Goal: Task Accomplishment & Management: Manage account settings

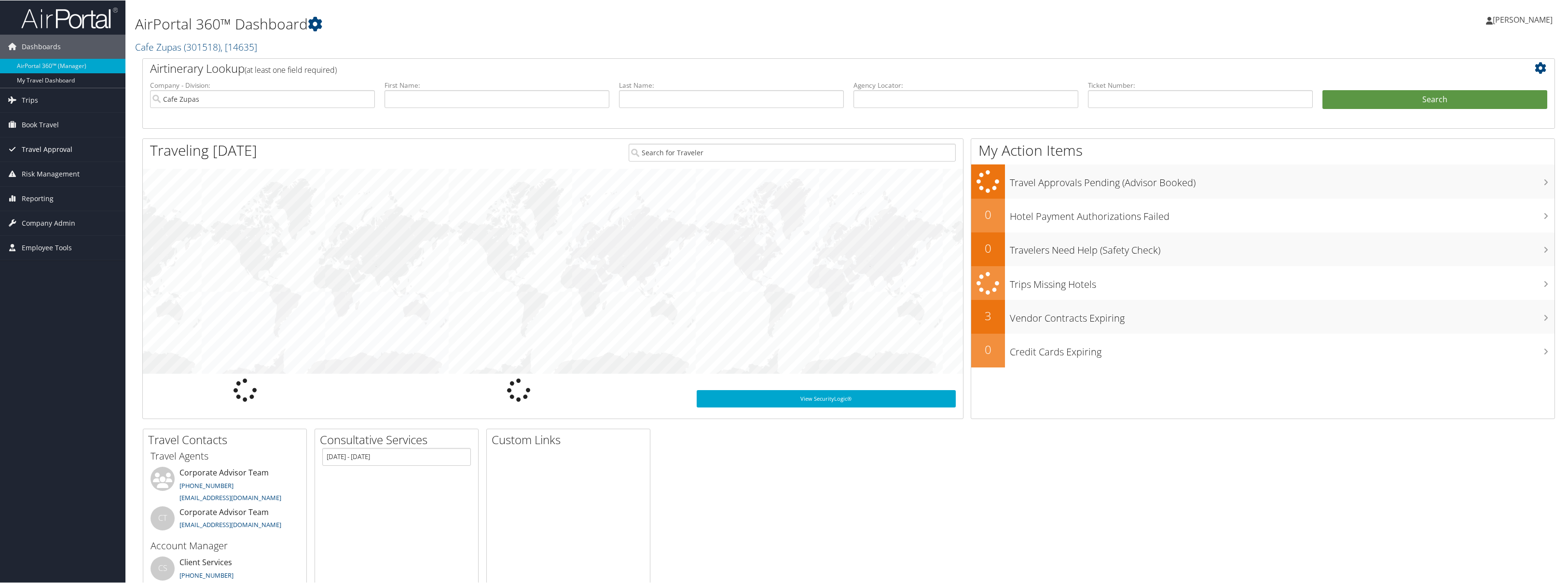
click at [57, 150] on span "Travel Approval" at bounding box center [47, 149] width 51 height 24
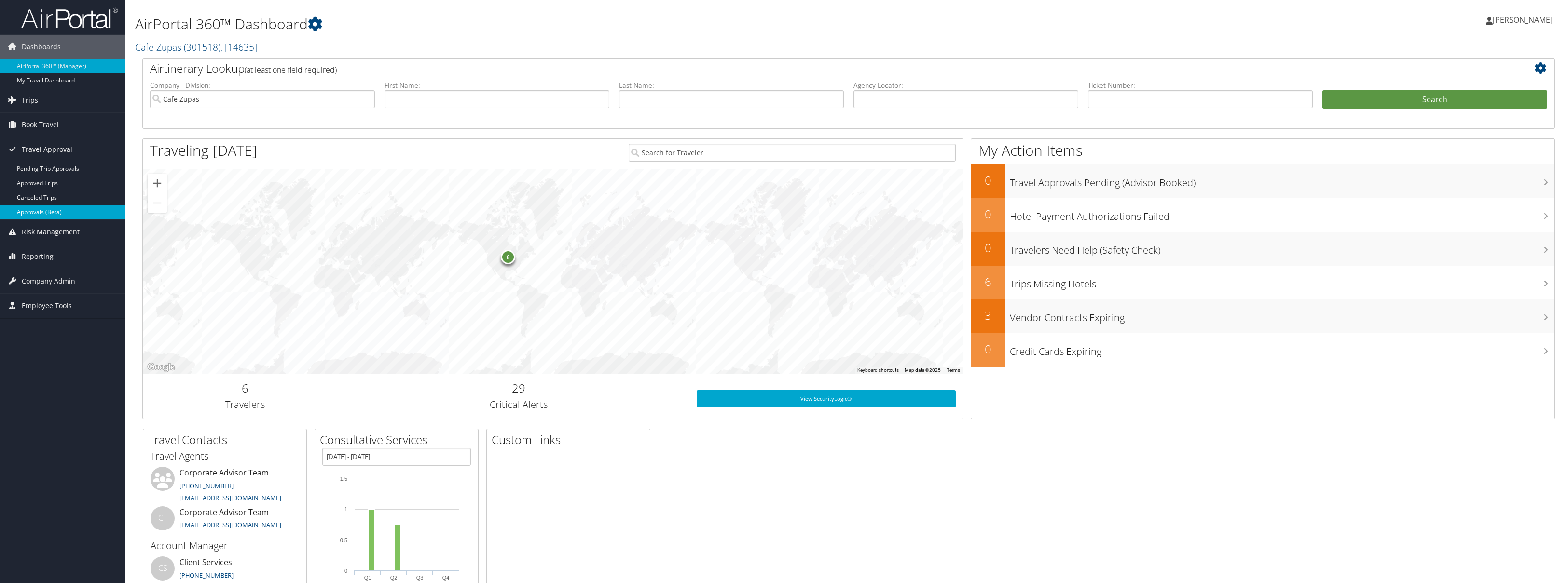
click at [45, 213] on link "Approvals (Beta)" at bounding box center [63, 211] width 126 height 14
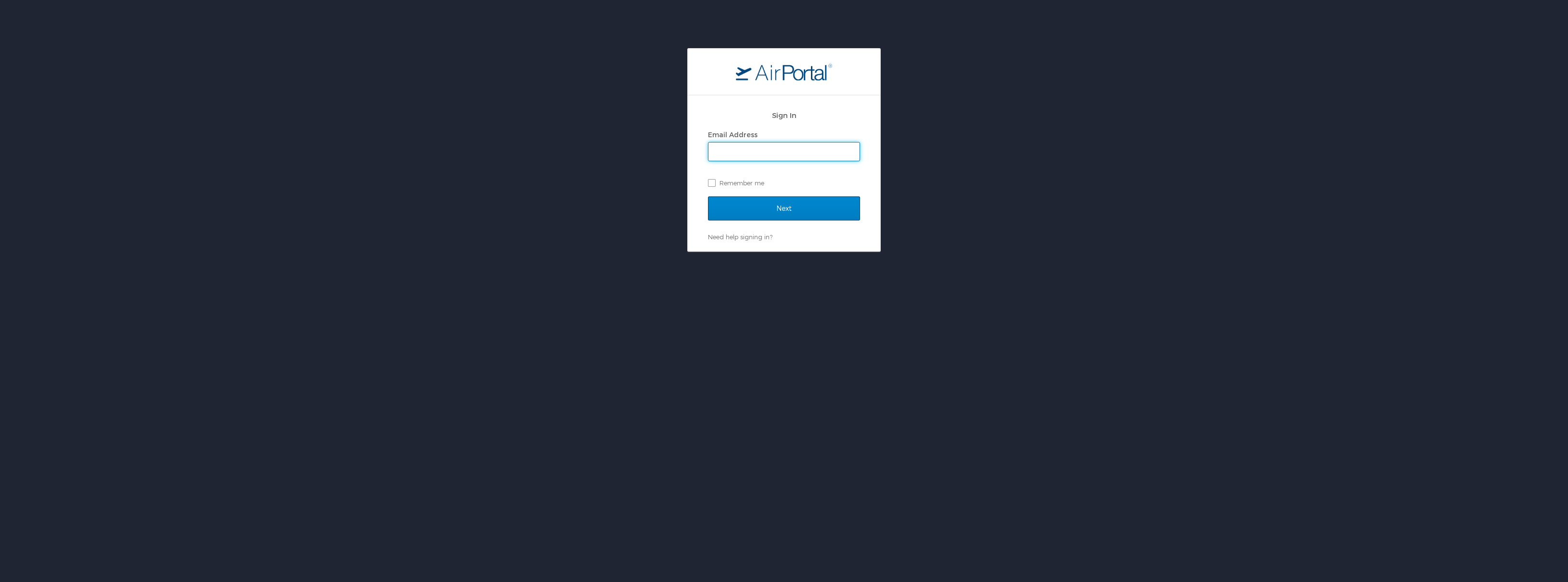
type input "cludlow@cafezupas.com"
click at [793, 207] on input "Next" at bounding box center [784, 208] width 152 height 24
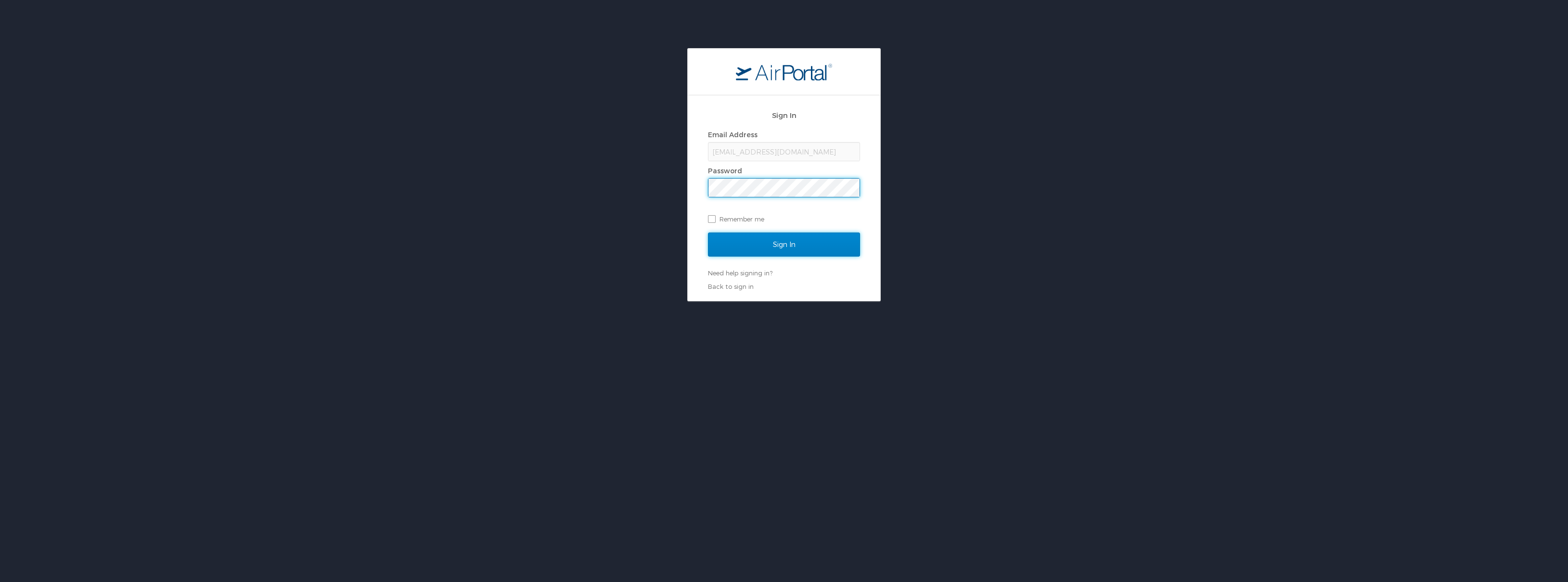
click at [781, 246] on input "Sign In" at bounding box center [784, 244] width 152 height 24
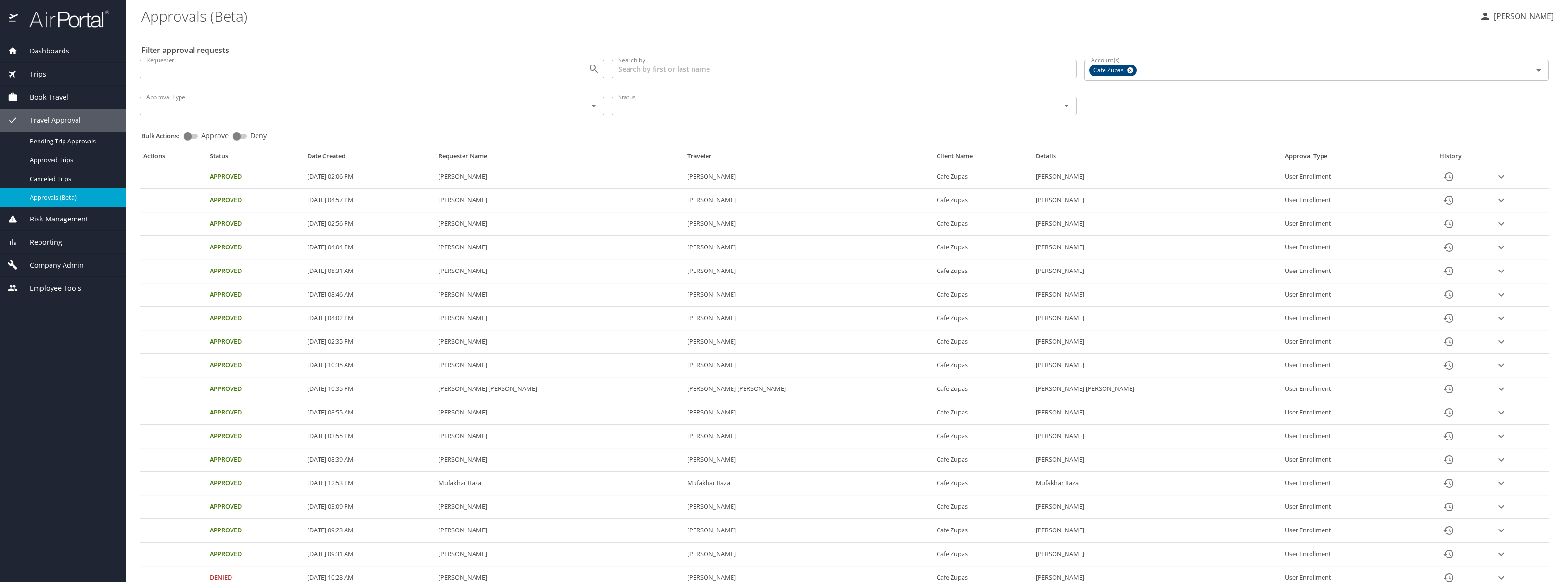
click at [51, 267] on span "Company Admin" at bounding box center [51, 265] width 66 height 10
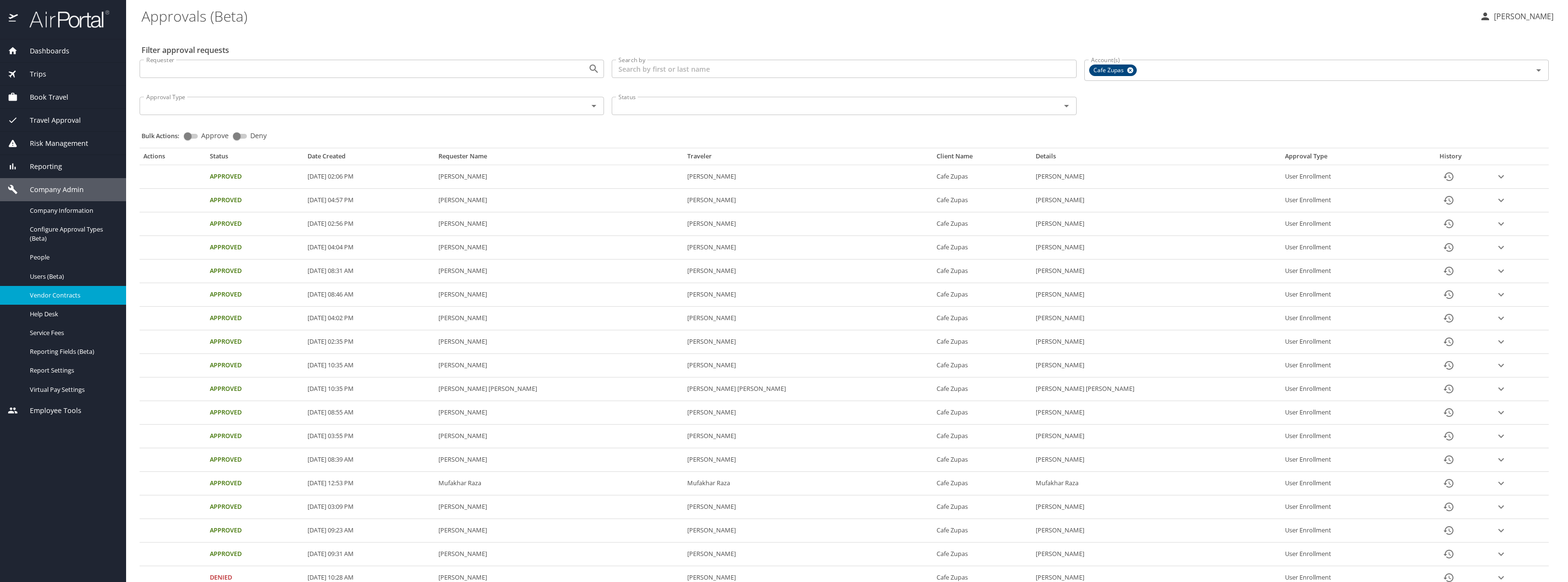
click at [48, 293] on span "Vendor Contracts" at bounding box center [72, 295] width 85 height 9
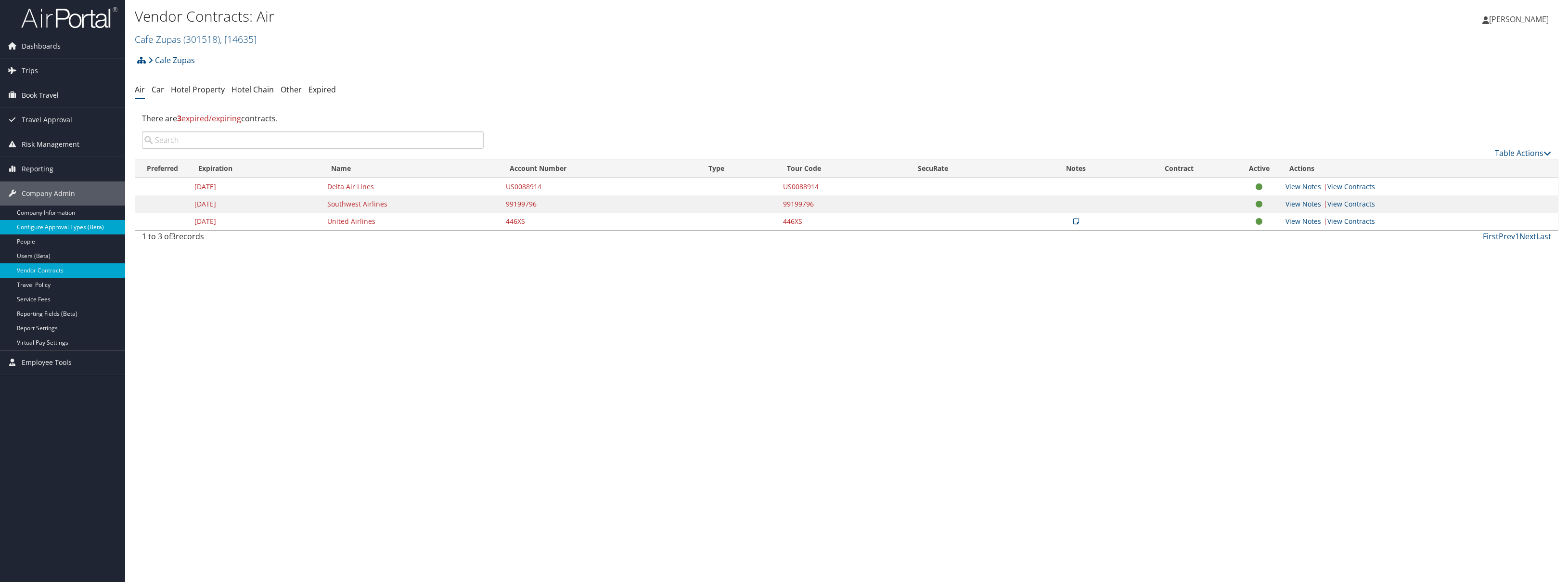
click at [41, 230] on link "Configure Approval Types (Beta)" at bounding box center [62, 227] width 125 height 14
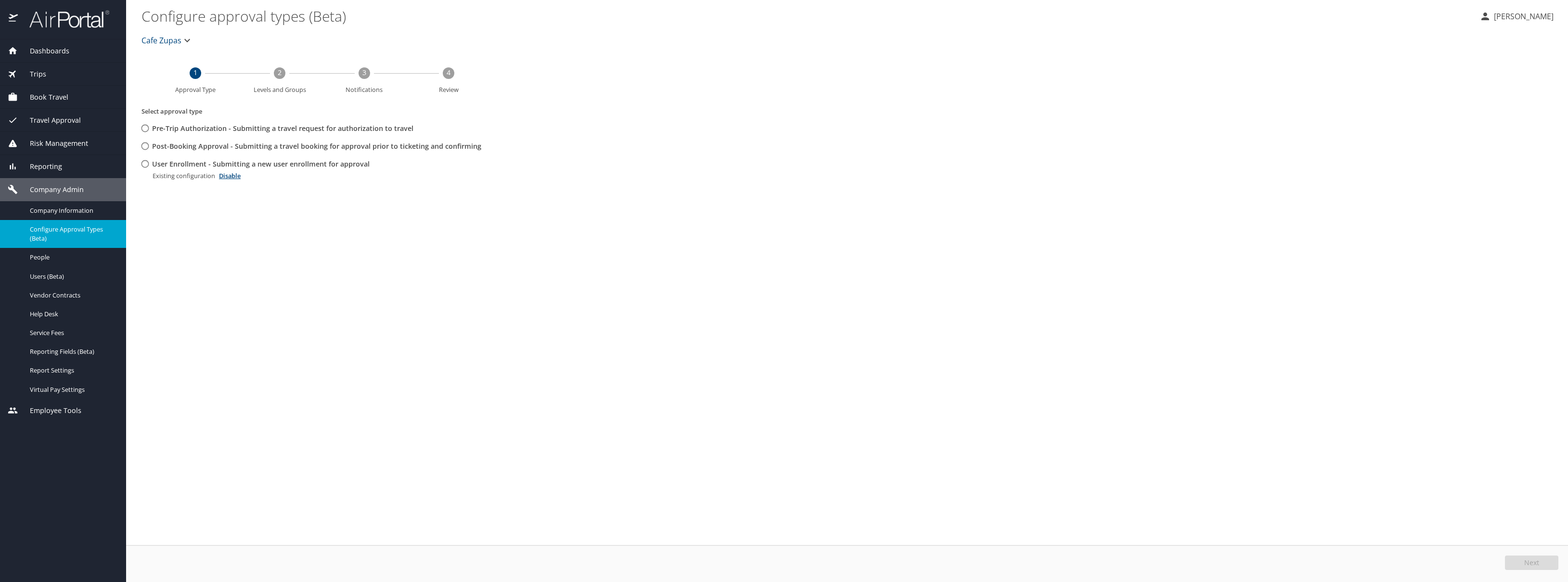
click at [60, 186] on span "Company Admin" at bounding box center [51, 190] width 66 height 10
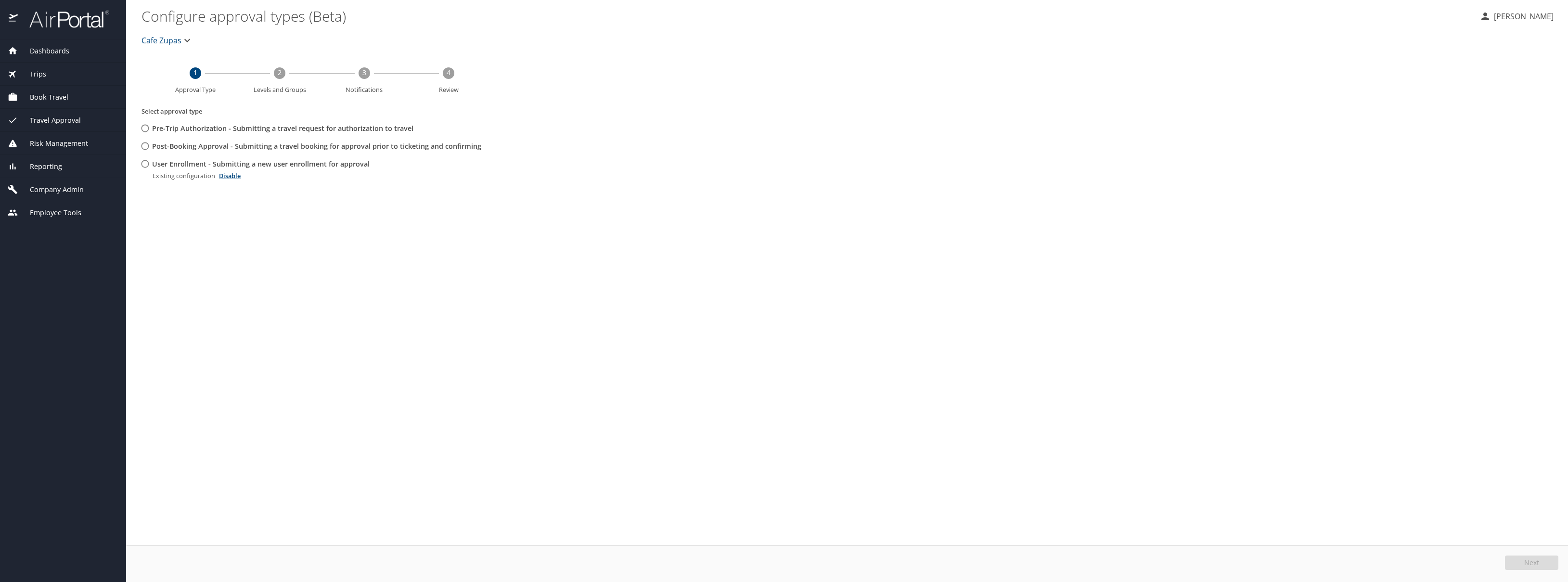
click at [60, 186] on span "Company Admin" at bounding box center [51, 190] width 66 height 10
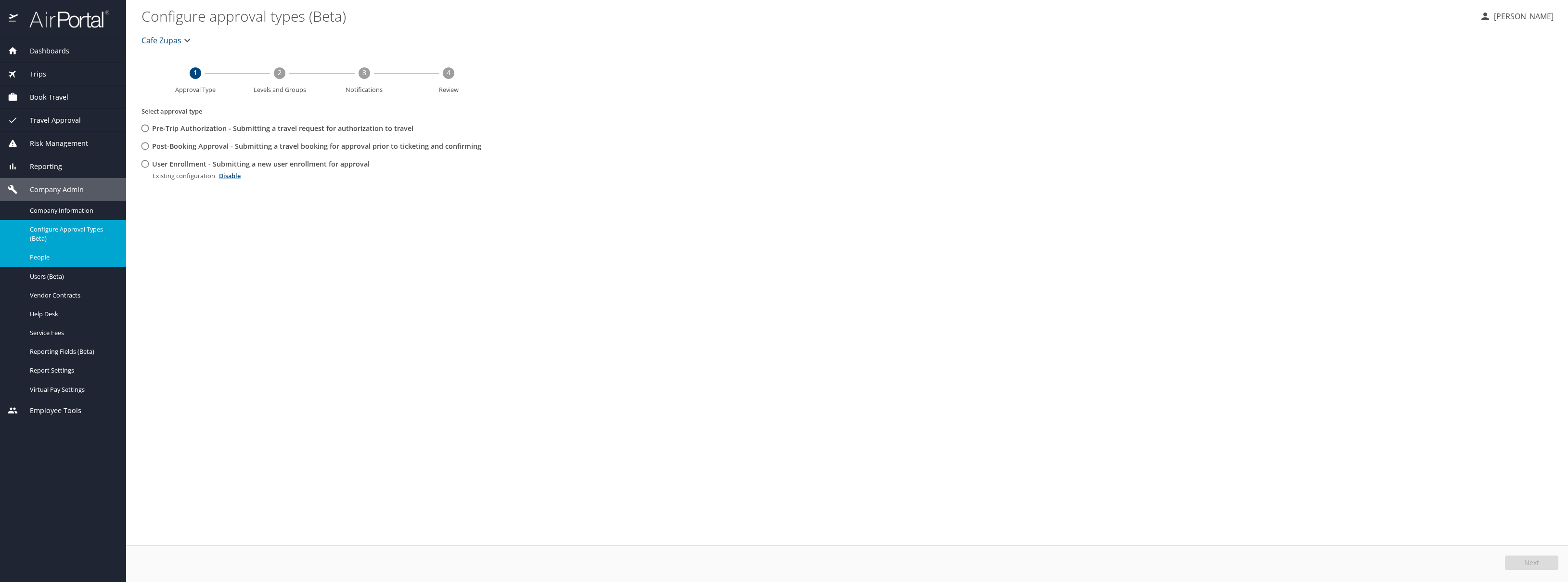
click at [40, 262] on div "People" at bounding box center [63, 257] width 111 height 11
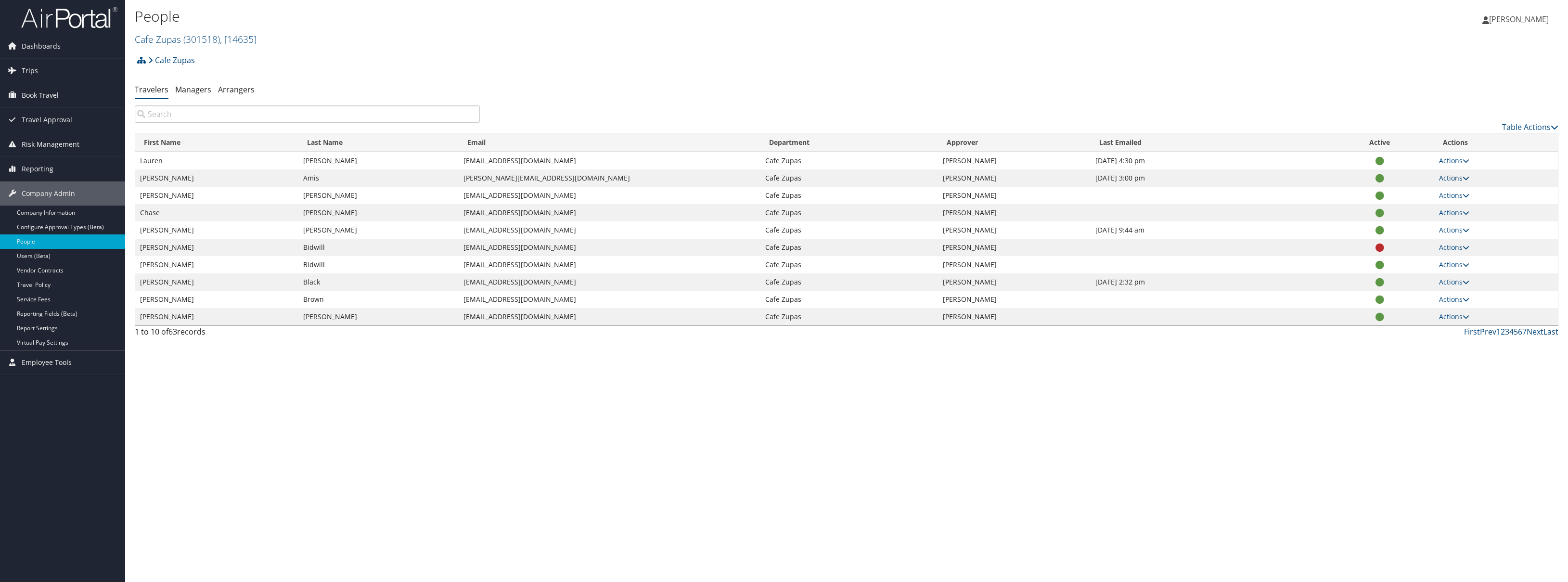
click at [1466, 176] on icon at bounding box center [1466, 178] width 6 height 6
click at [187, 96] on li "Managers" at bounding box center [193, 89] width 36 height 17
click at [185, 91] on link "Managers" at bounding box center [193, 89] width 36 height 10
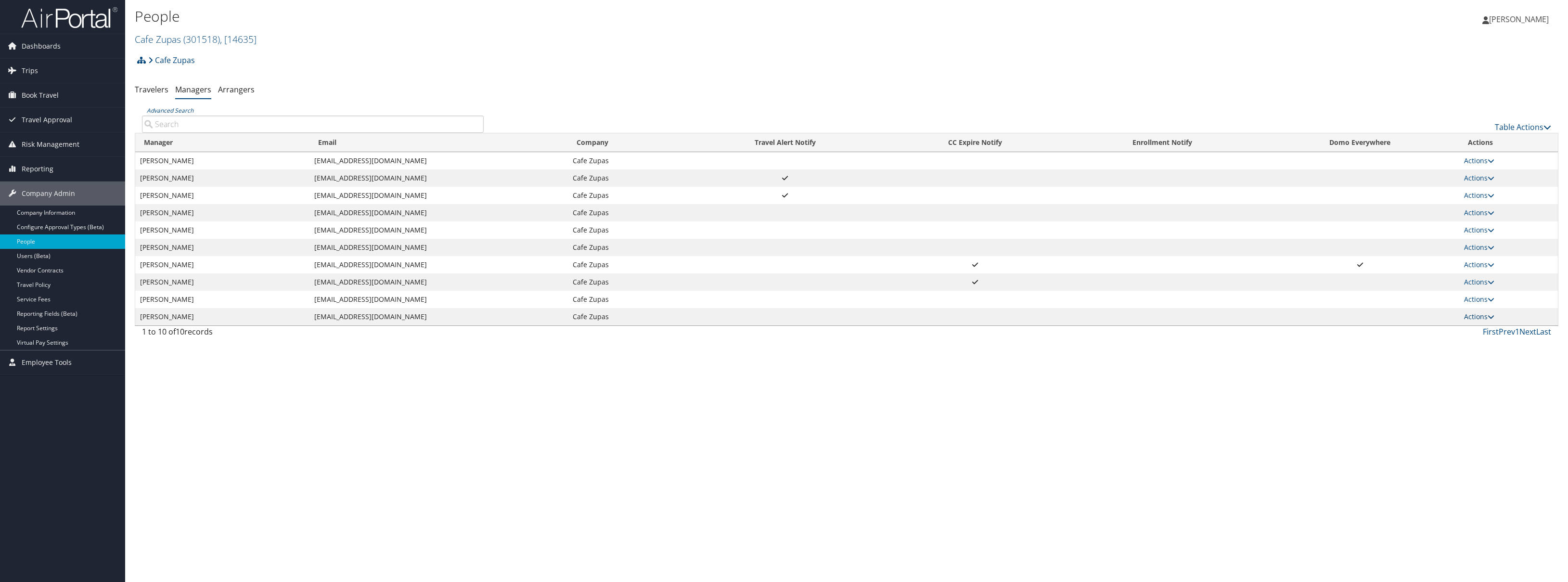
click at [1487, 315] on link "Actions" at bounding box center [1479, 316] width 30 height 9
click at [980, 399] on div "People Cafe Zupas ( 301518 ) , [ 14635 ] Cafe Zupas, [14635] CHRIS LUDLOW CHRIS…" at bounding box center [846, 291] width 1443 height 582
click at [152, 85] on link "Travelers" at bounding box center [152, 89] width 33 height 10
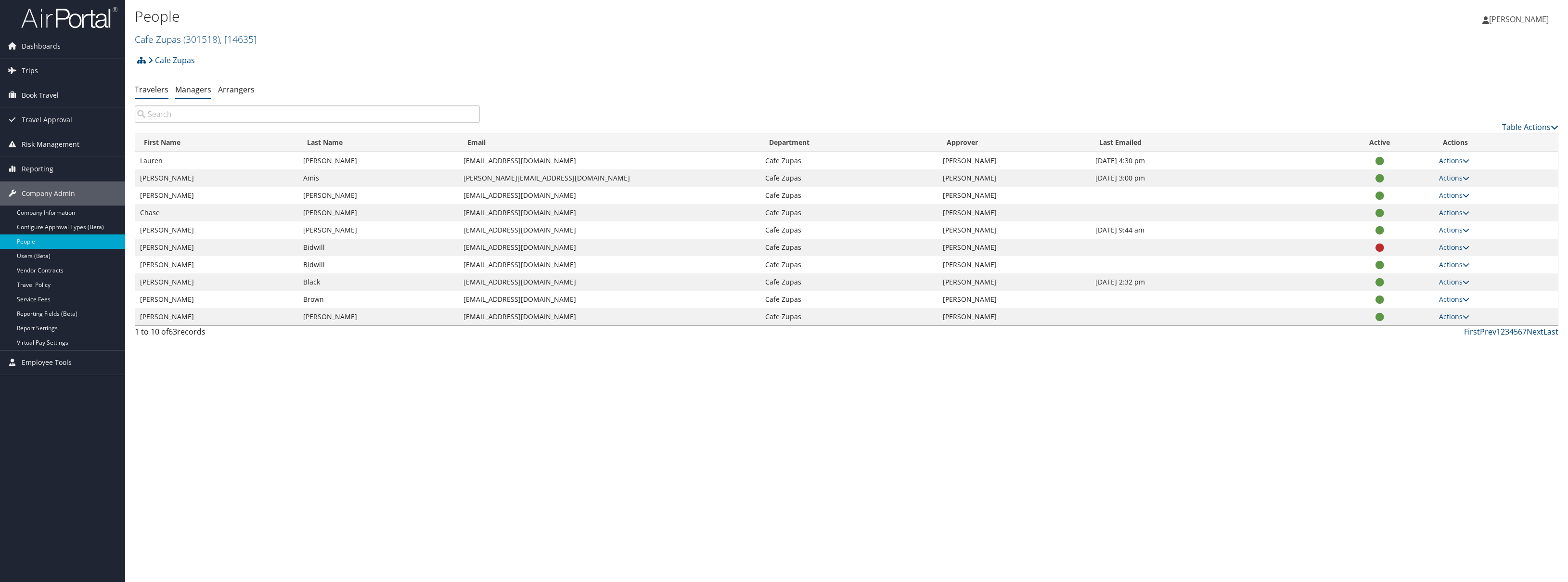
click at [196, 91] on link "Managers" at bounding box center [193, 89] width 36 height 10
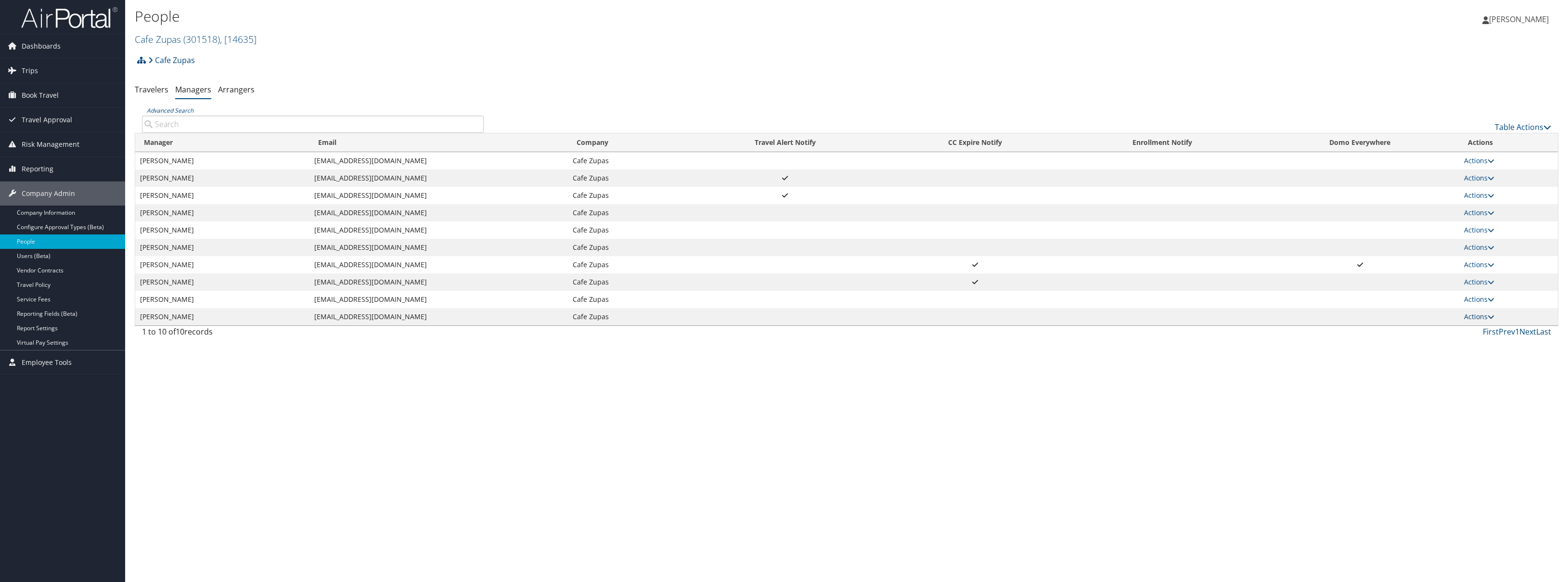
click at [1490, 320] on icon at bounding box center [1491, 316] width 6 height 6
click at [1491, 332] on link "User Settings" at bounding box center [1494, 330] width 59 height 16
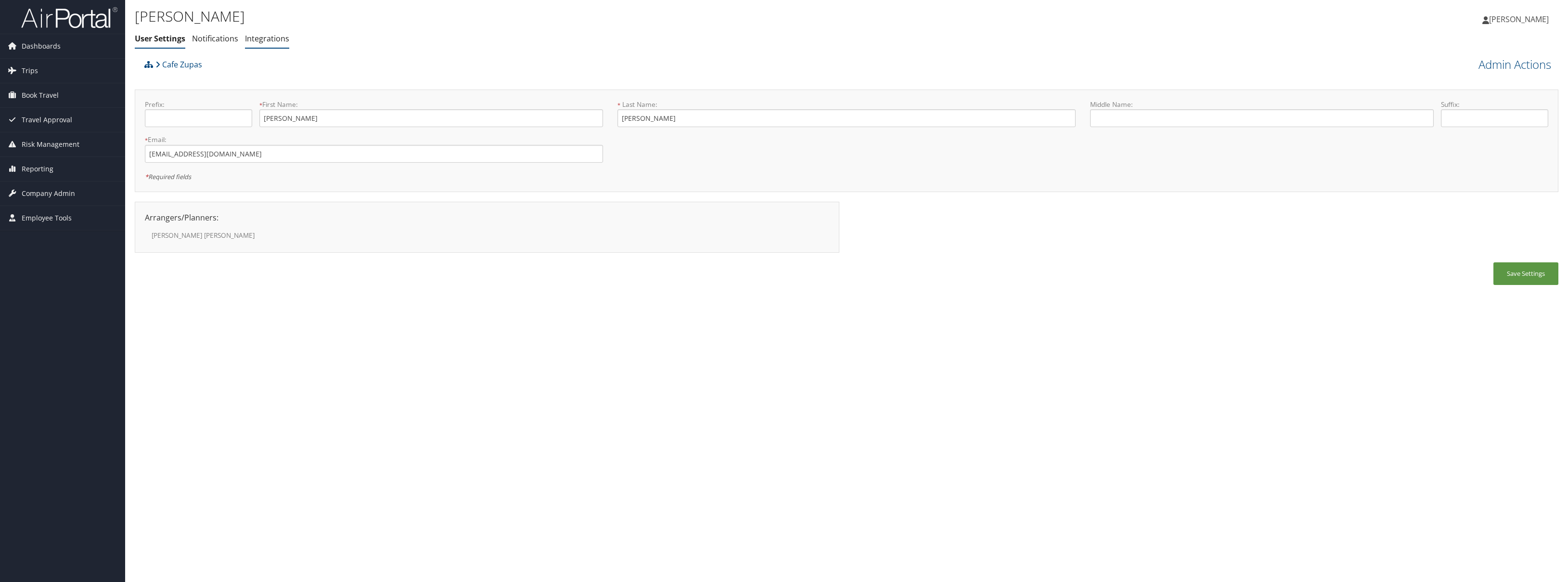
click at [253, 38] on link "Integrations" at bounding box center [267, 39] width 44 height 10
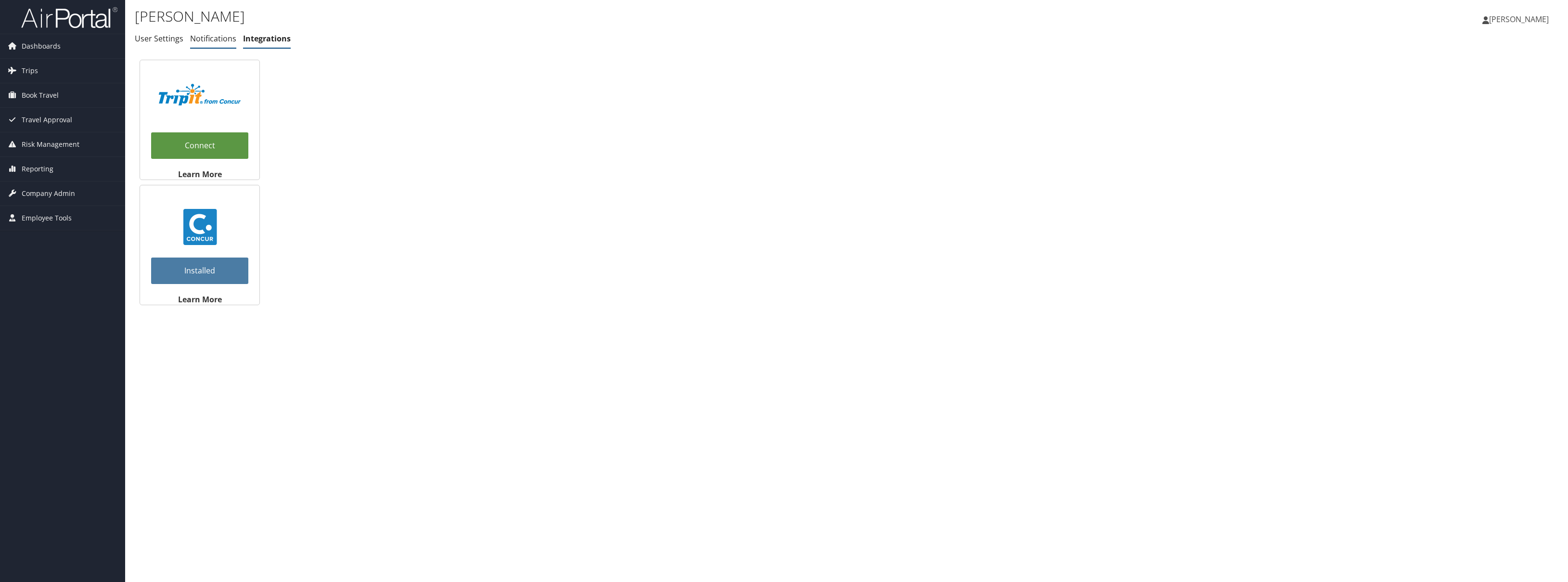
click at [221, 38] on link "Notifications" at bounding box center [214, 39] width 46 height 10
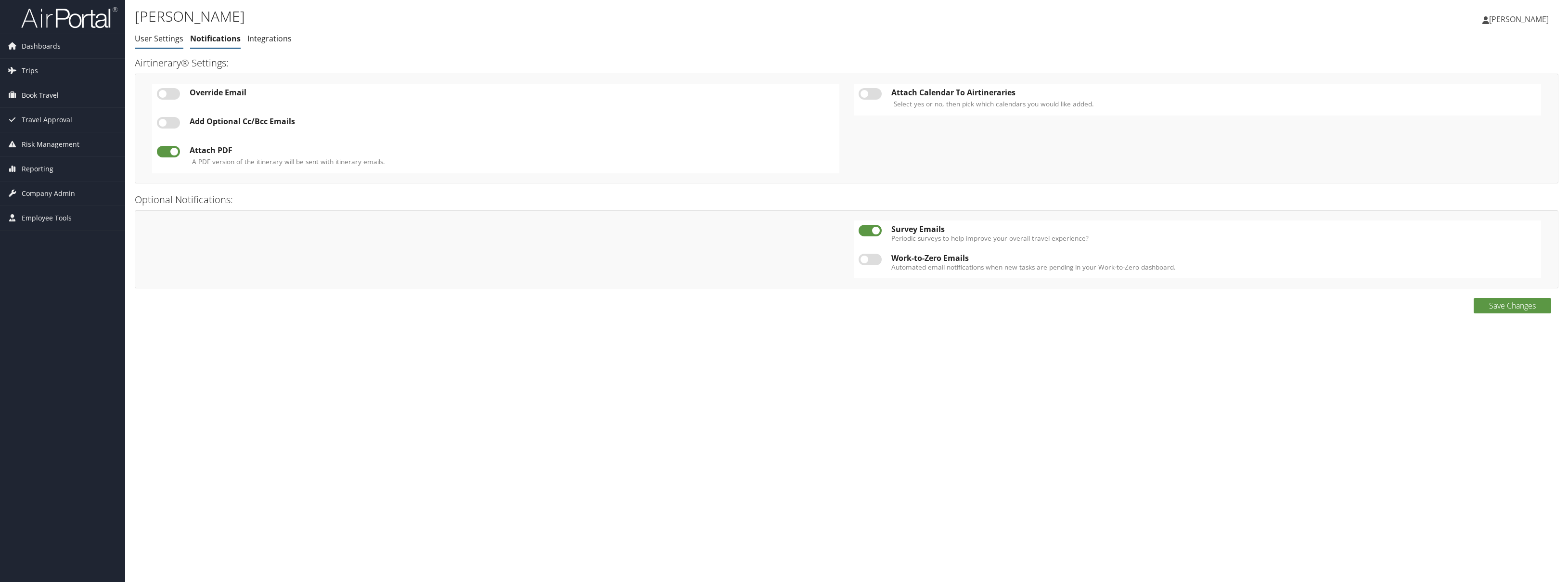
click at [151, 39] on link "User Settings" at bounding box center [160, 39] width 49 height 10
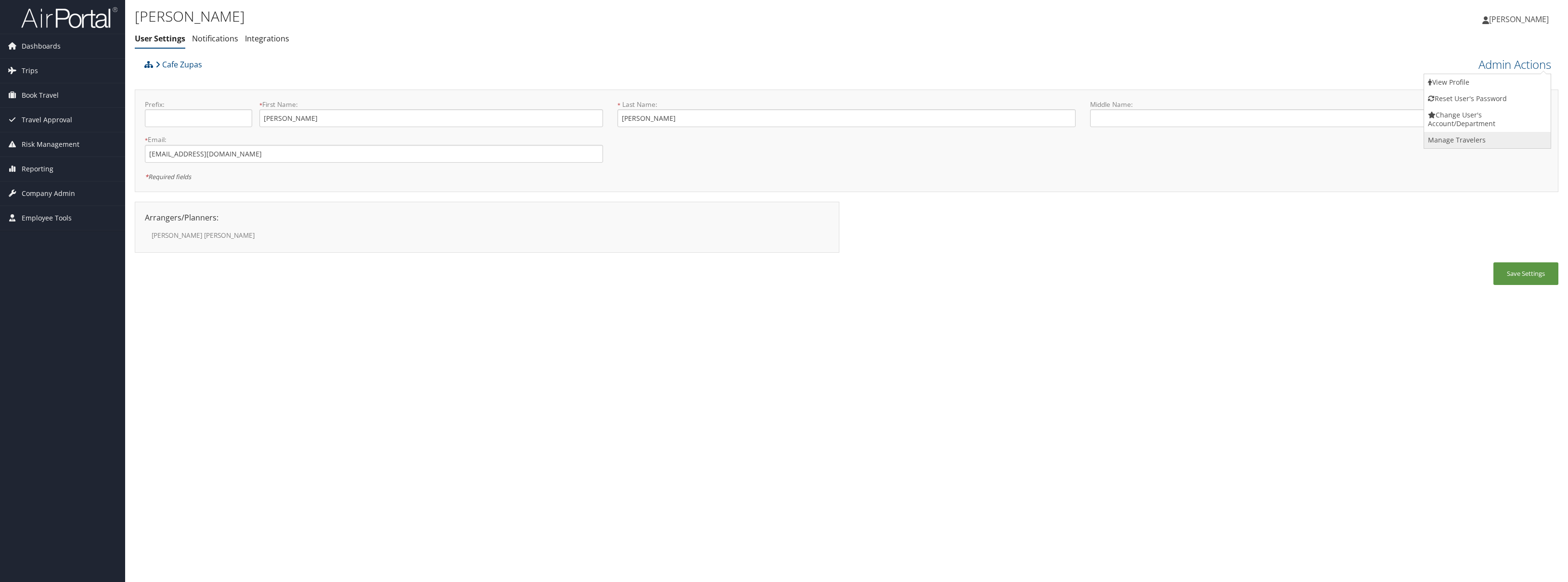
click at [1471, 137] on link "Manage Travelers" at bounding box center [1487, 140] width 127 height 16
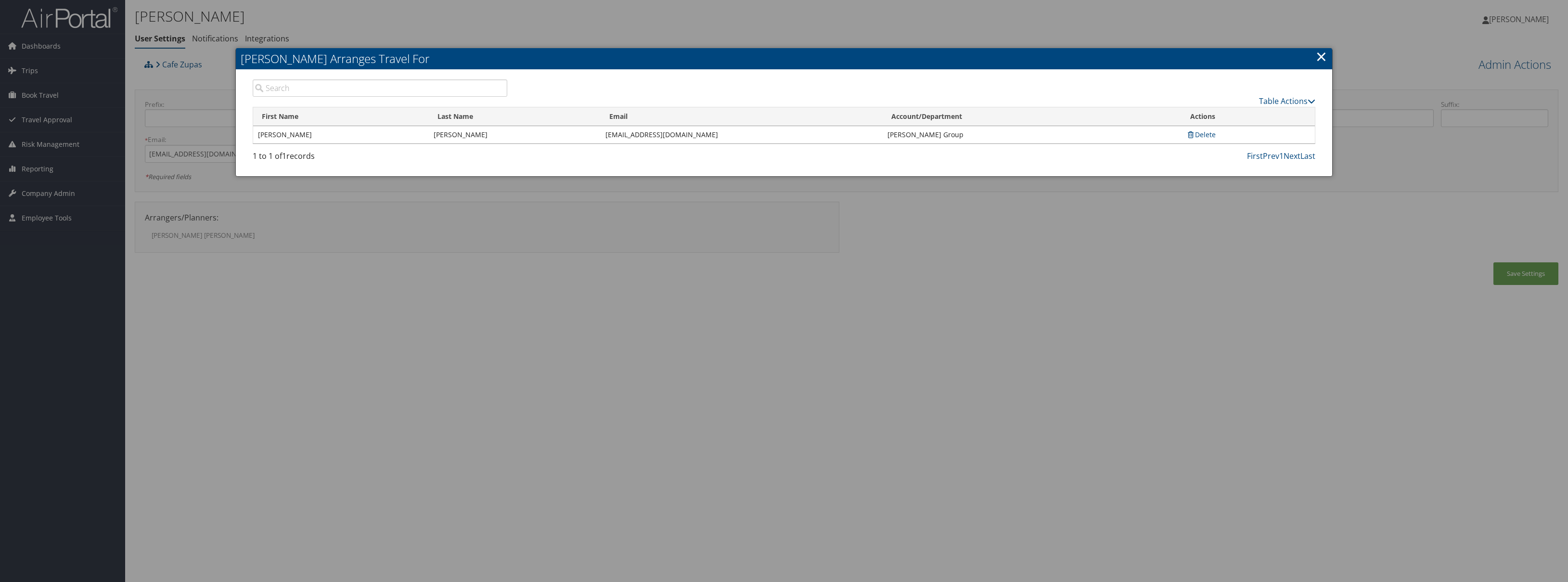
click at [1322, 61] on link "×" at bounding box center [1321, 57] width 11 height 19
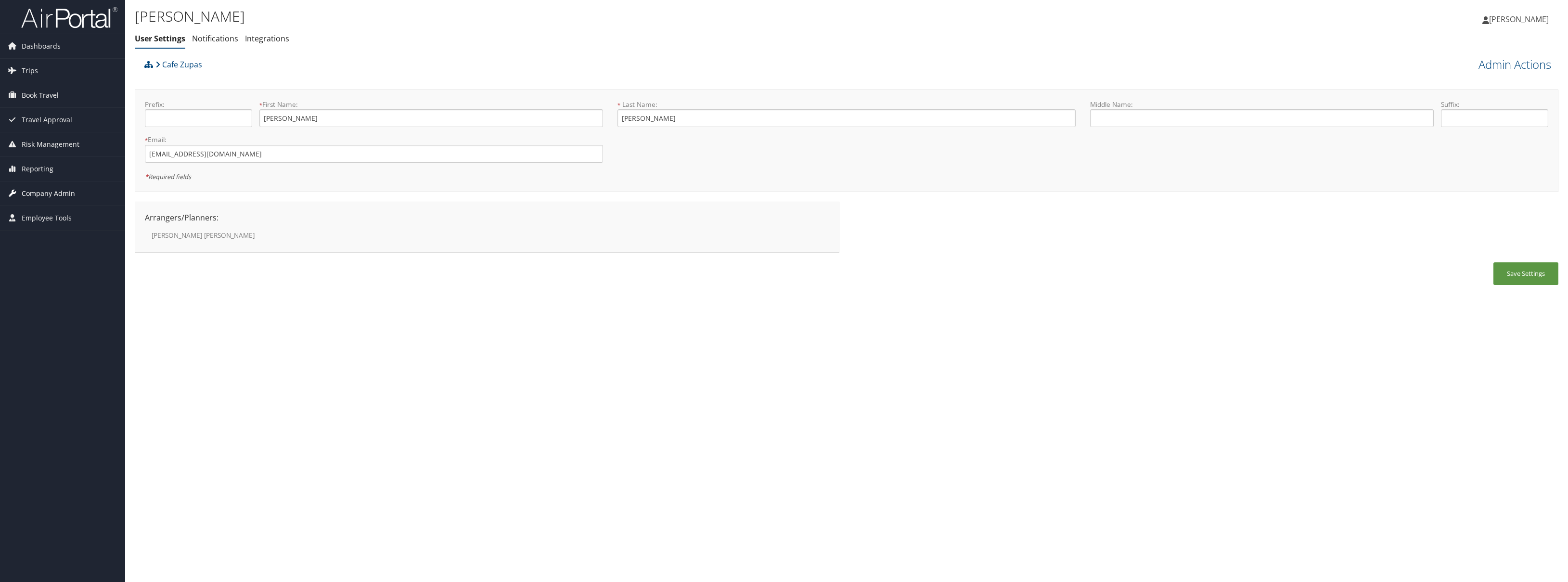
click at [60, 194] on span "Company Admin" at bounding box center [48, 193] width 53 height 24
click at [39, 242] on link "People" at bounding box center [62, 241] width 125 height 14
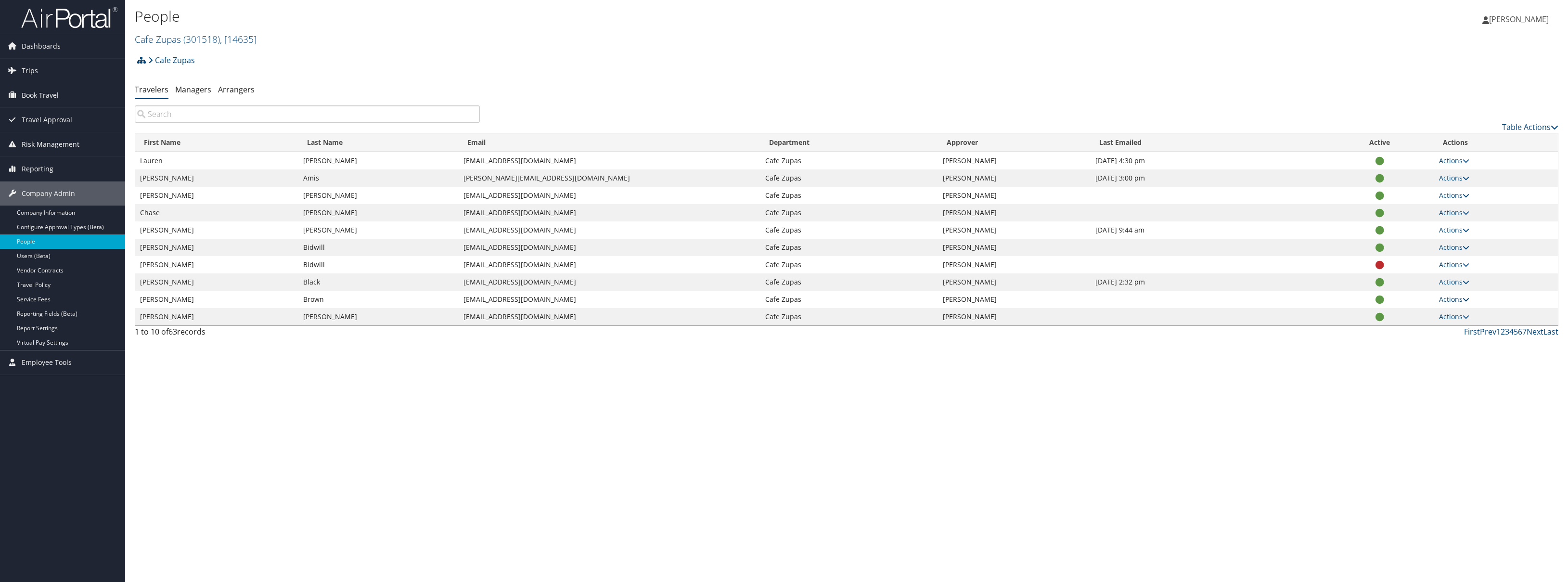
click at [1458, 298] on link "Actions" at bounding box center [1454, 299] width 30 height 9
click at [1426, 313] on link "User Settings" at bounding box center [1423, 313] width 89 height 16
click at [1454, 213] on link "Actions" at bounding box center [1454, 212] width 30 height 9
click at [1431, 229] on link "User Settings" at bounding box center [1423, 226] width 89 height 16
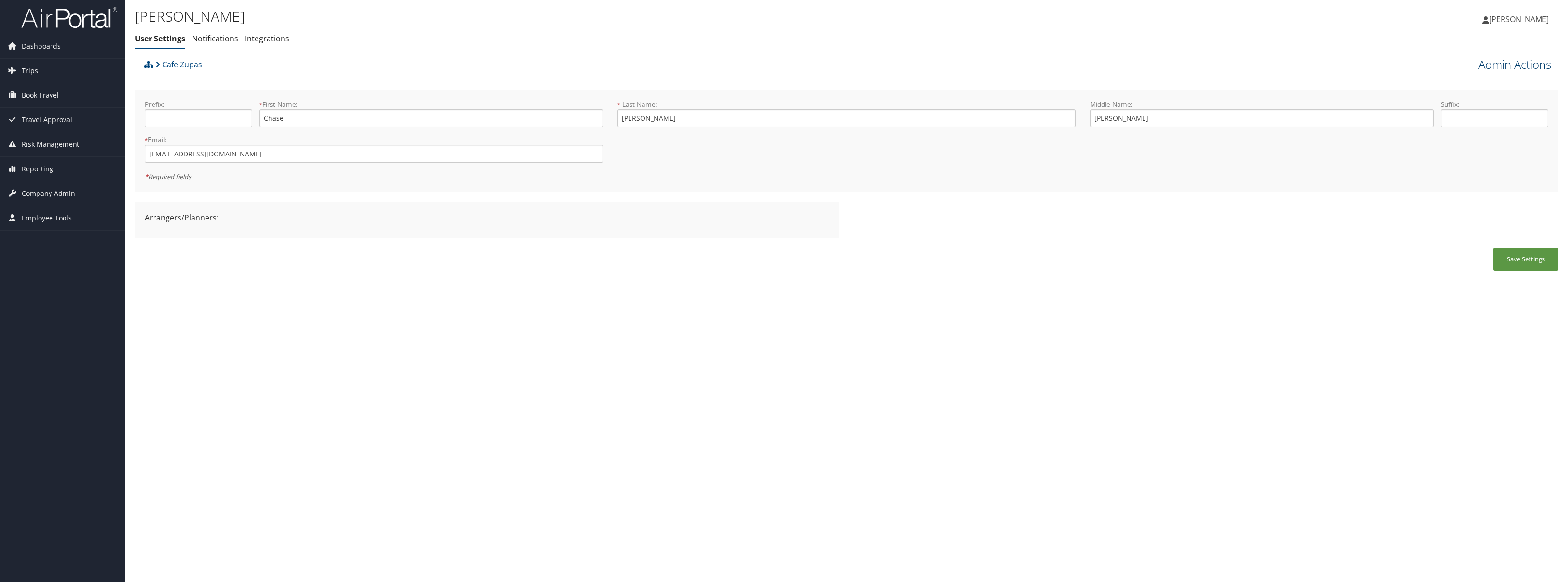
click at [1500, 64] on link "Admin Actions" at bounding box center [1515, 64] width 73 height 16
click at [1467, 118] on link "Change User's Account/Department" at bounding box center [1487, 119] width 127 height 25
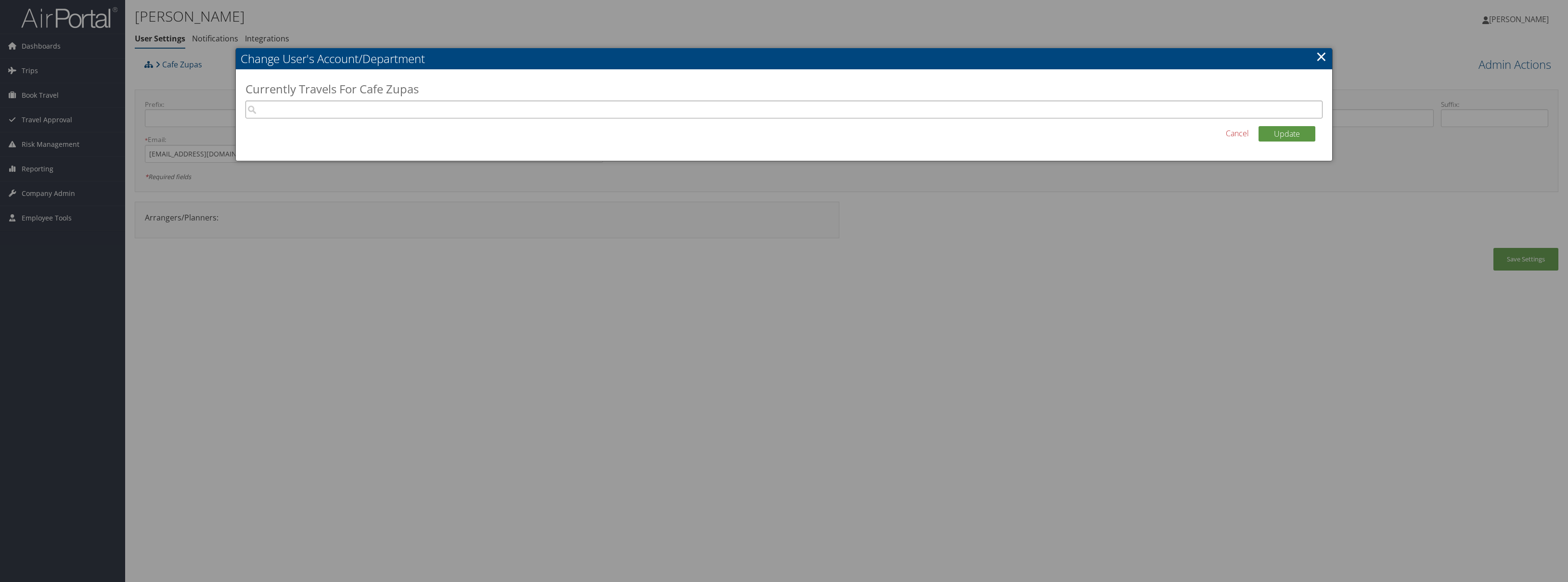
click at [1131, 104] on input "search" at bounding box center [784, 109] width 1077 height 18
click at [1323, 55] on link "×" at bounding box center [1321, 57] width 11 height 19
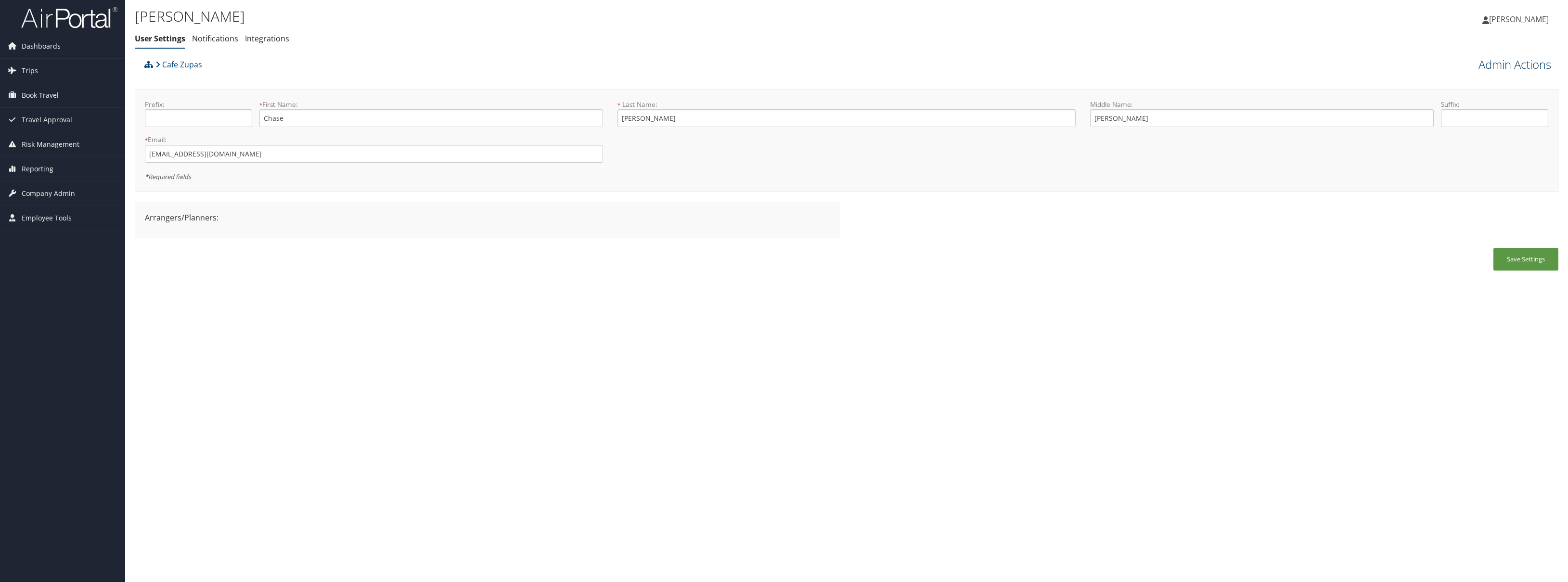
click at [1508, 59] on link "Admin Actions" at bounding box center [1515, 64] width 73 height 16
click at [1477, 144] on link "Manage Travelers" at bounding box center [1487, 140] width 127 height 16
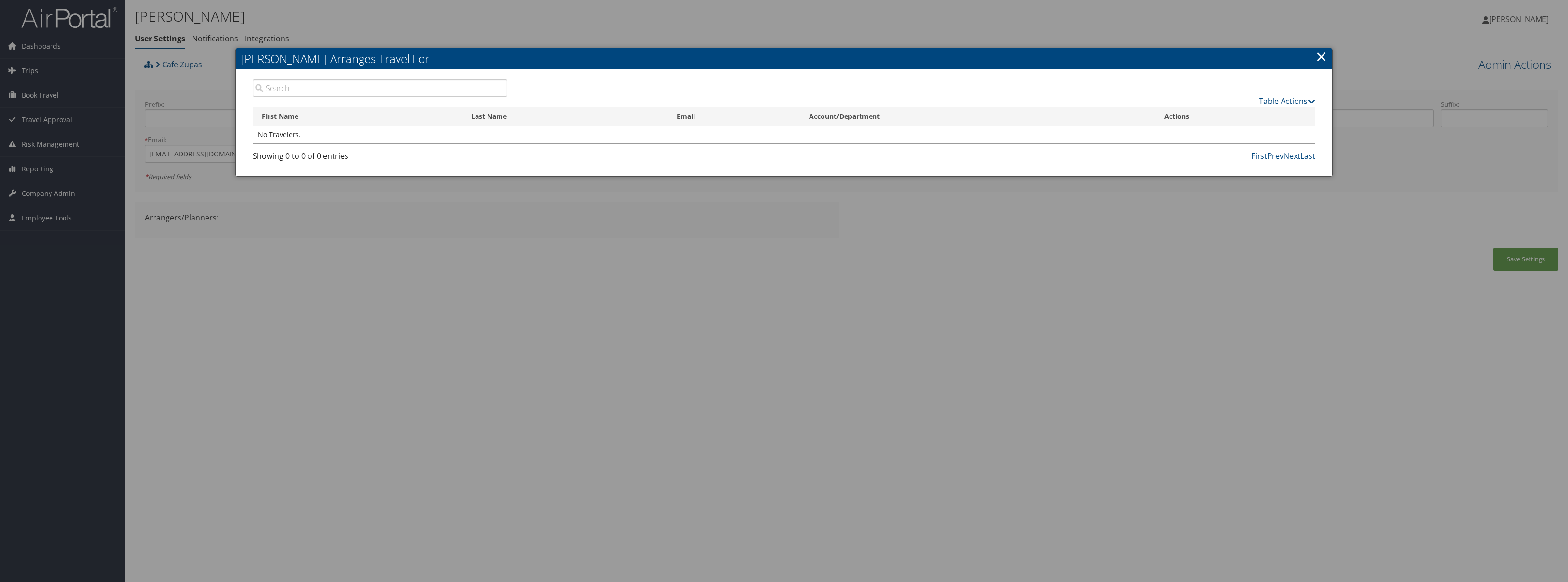
click at [1319, 57] on link "×" at bounding box center [1321, 57] width 11 height 19
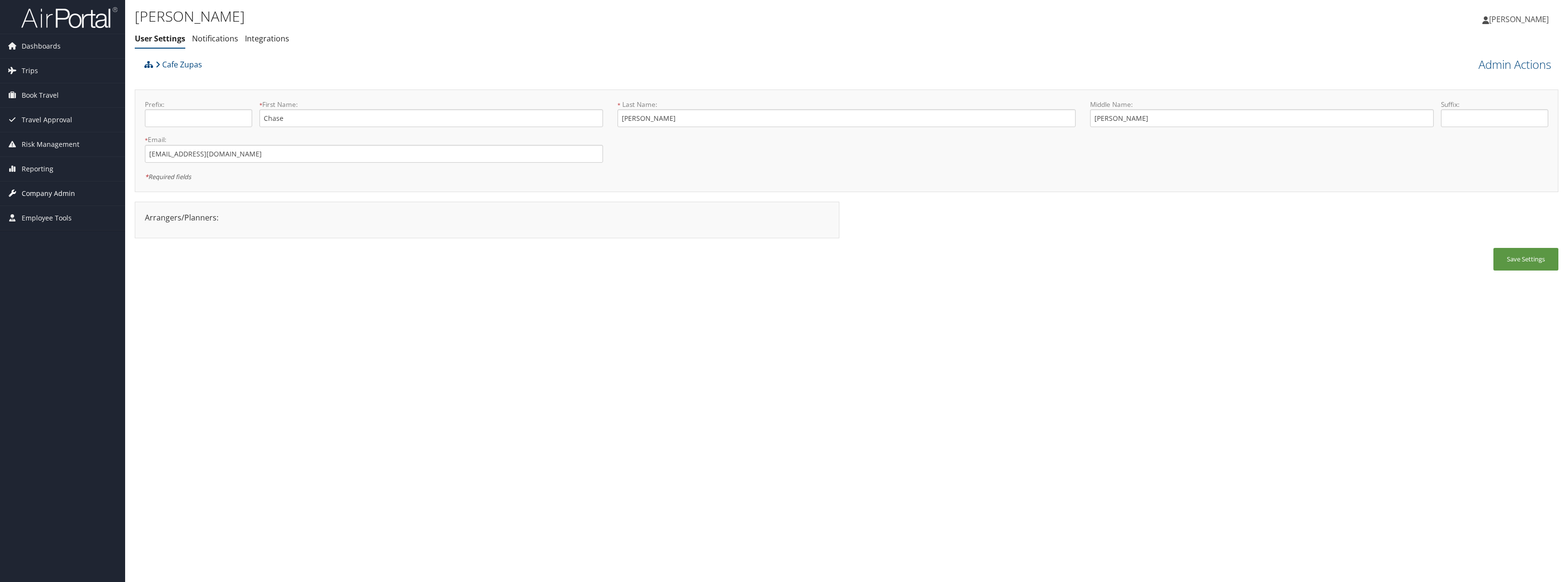
click at [57, 196] on span "Company Admin" at bounding box center [48, 193] width 53 height 24
click at [28, 260] on link "Users (Beta)" at bounding box center [62, 256] width 125 height 14
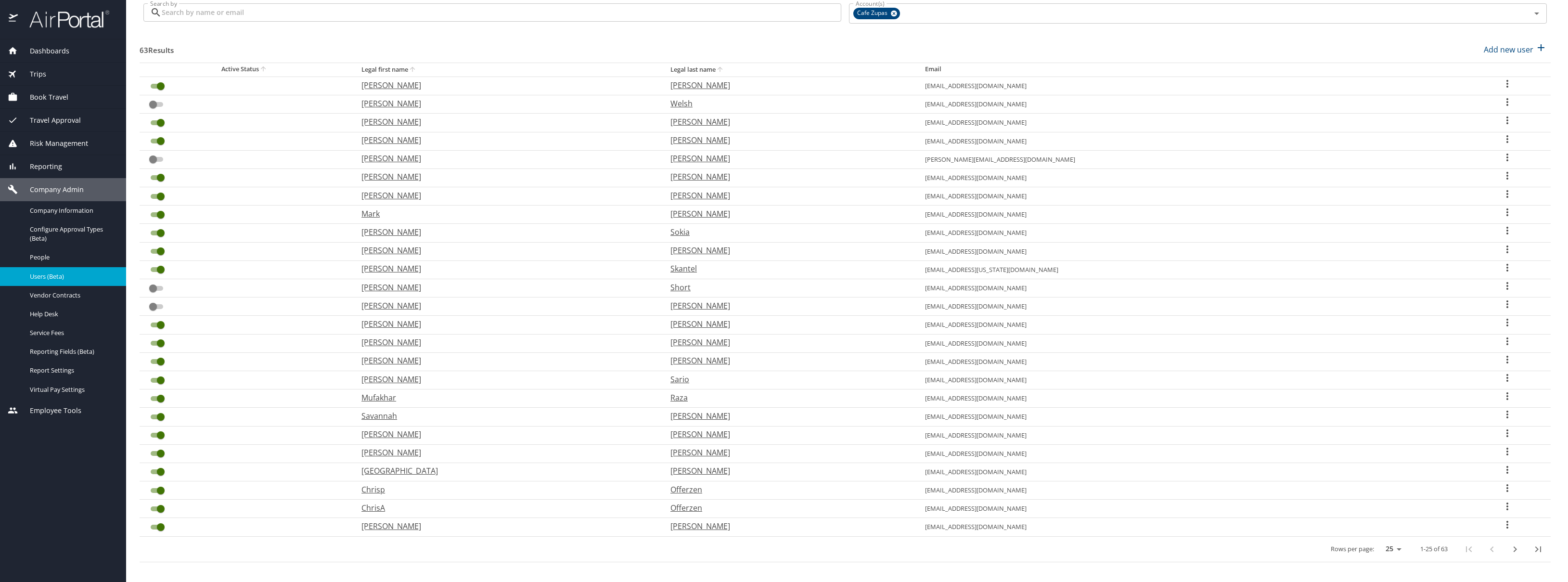
scroll to position [69, 0]
click at [1502, 519] on icon "User Search Table" at bounding box center [1508, 520] width 12 height 12
click at [1176, 555] on div at bounding box center [784, 291] width 1568 height 582
click at [1513, 546] on icon "next page" at bounding box center [1515, 545] width 3 height 6
checkbox input "true"
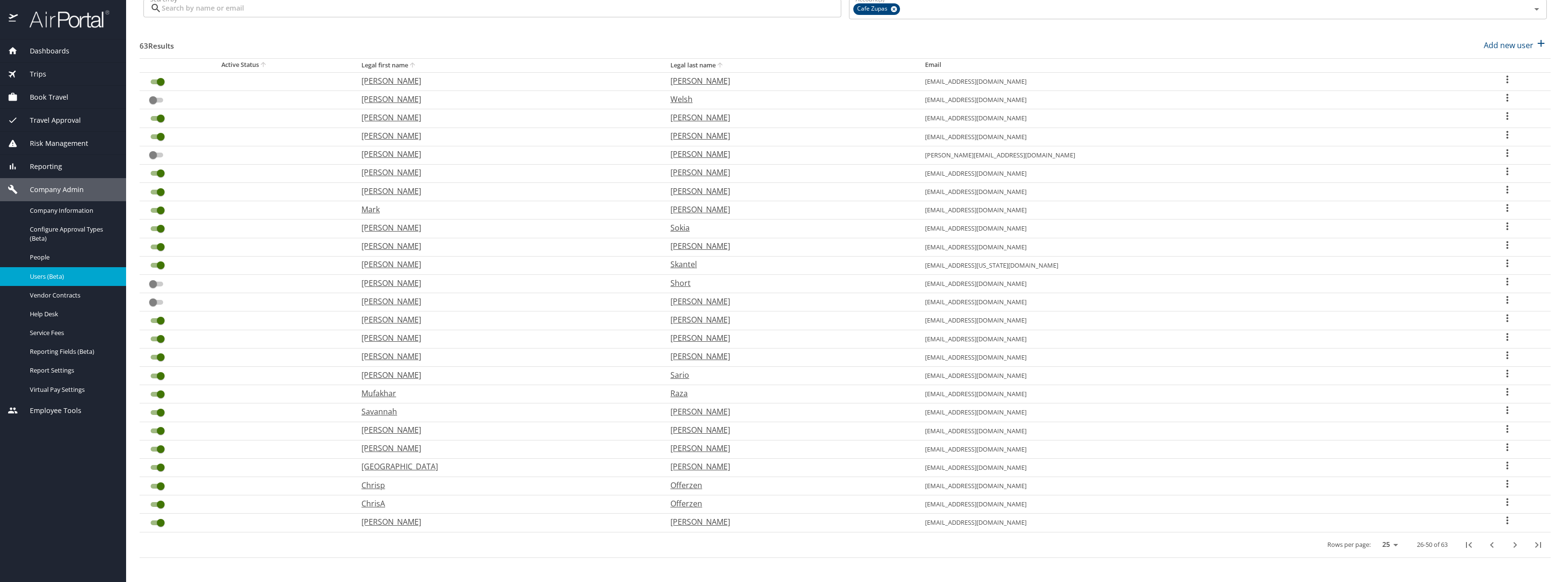
checkbox input "true"
checkbox input "false"
checkbox input "true"
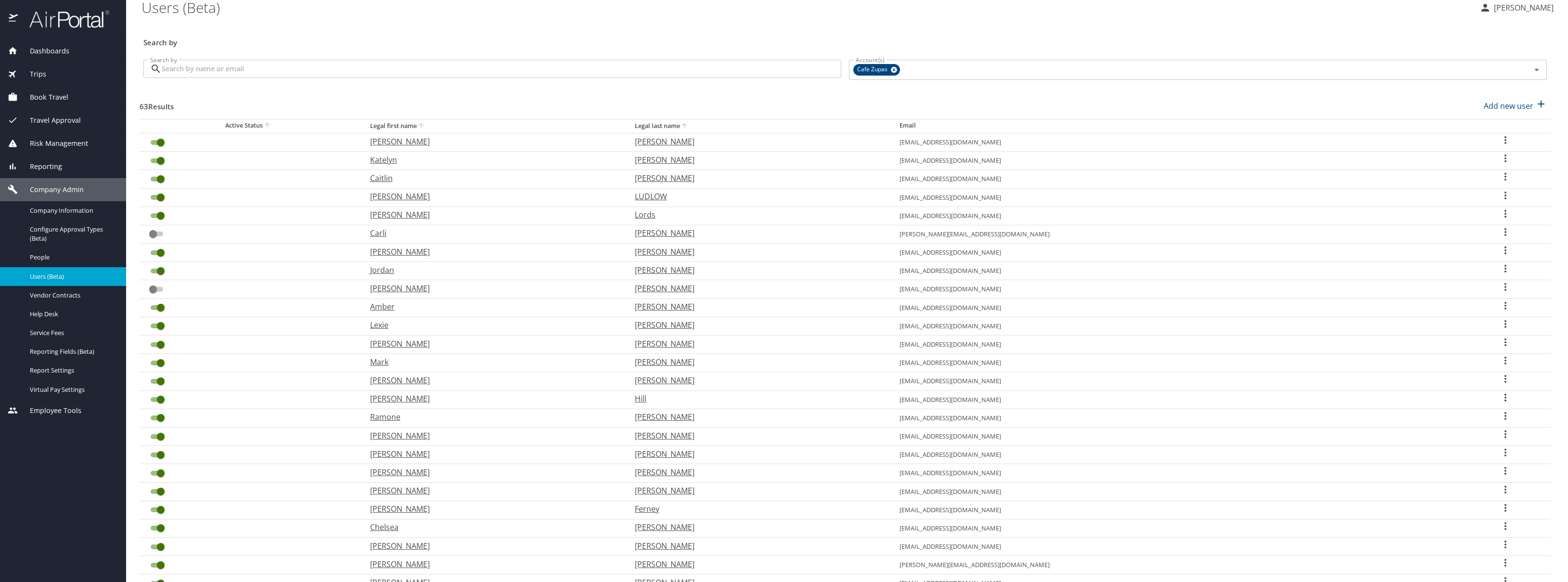
scroll to position [0, 0]
click at [423, 73] on input "Search by" at bounding box center [501, 77] width 680 height 18
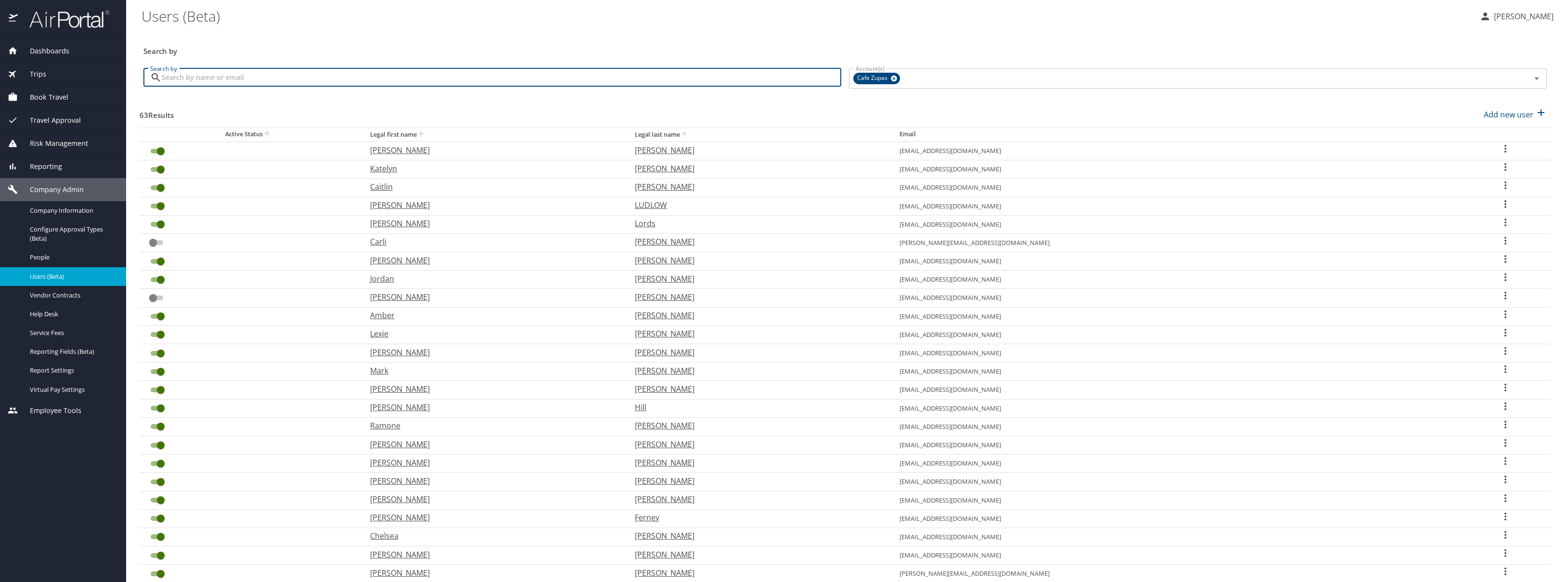
type input "c"
checkbox input "false"
checkbox input "true"
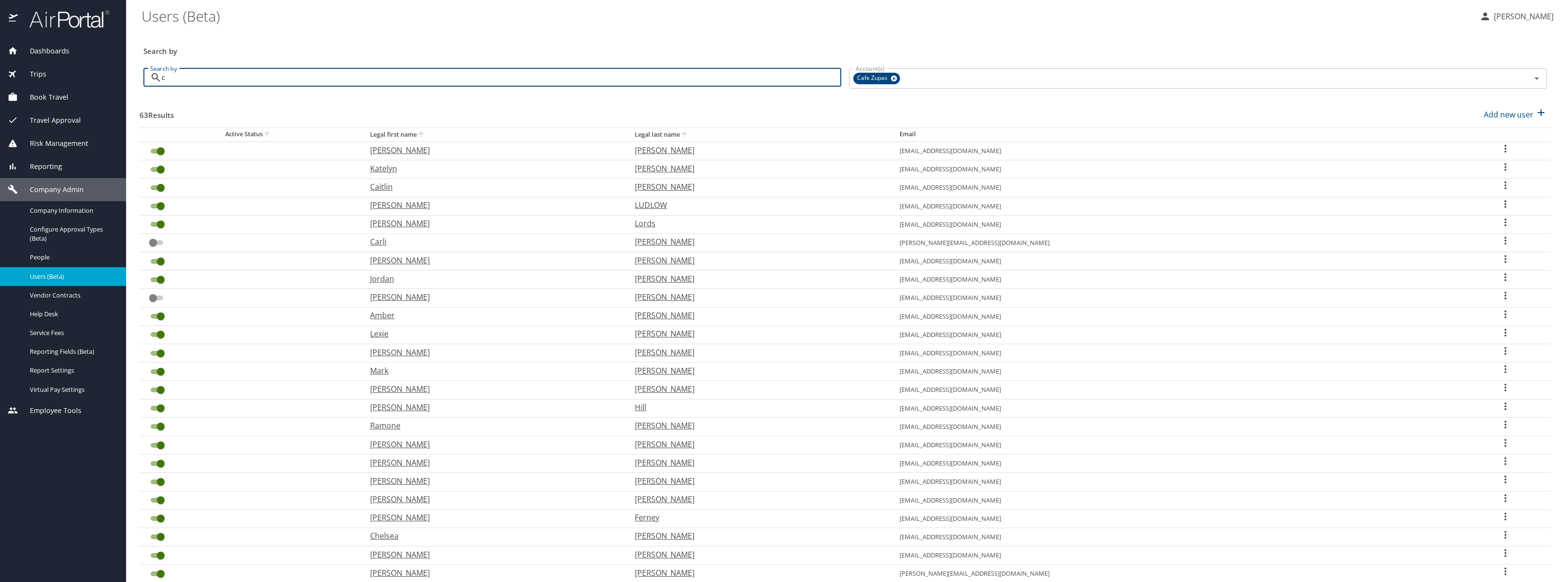
checkbox input "false"
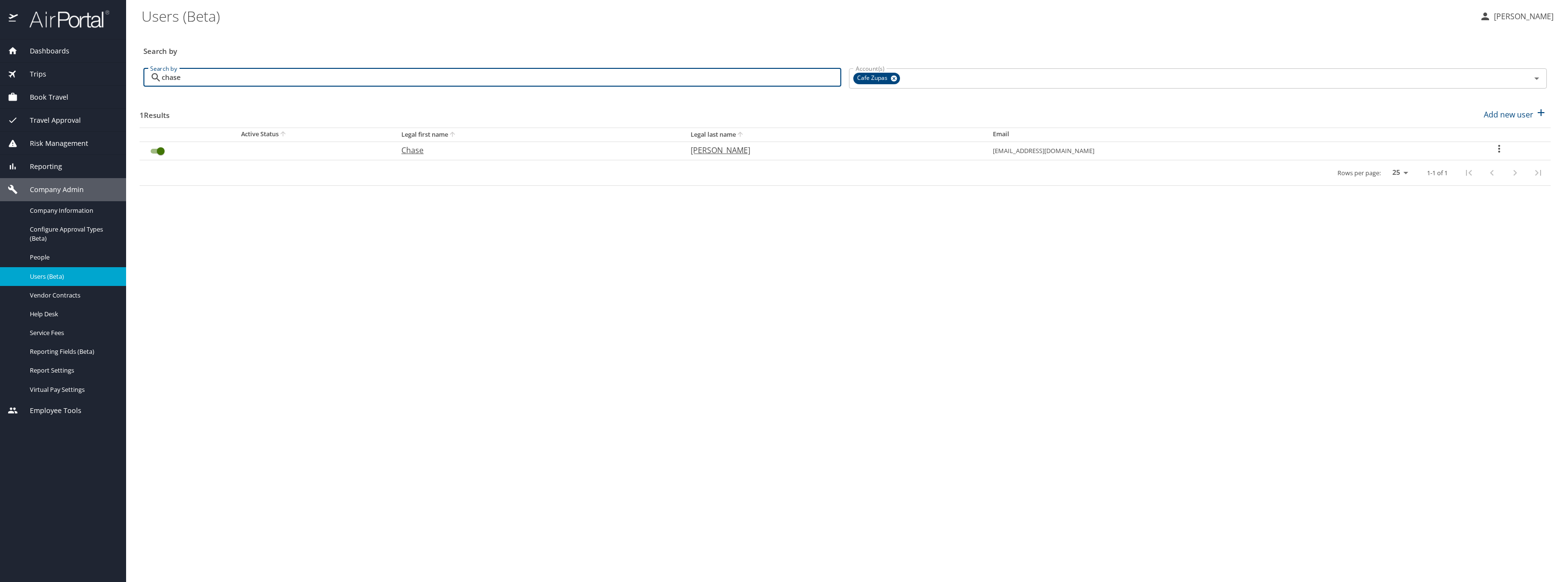
type input "chase"
click at [1496, 147] on icon "User Search Table" at bounding box center [1499, 149] width 12 height 12
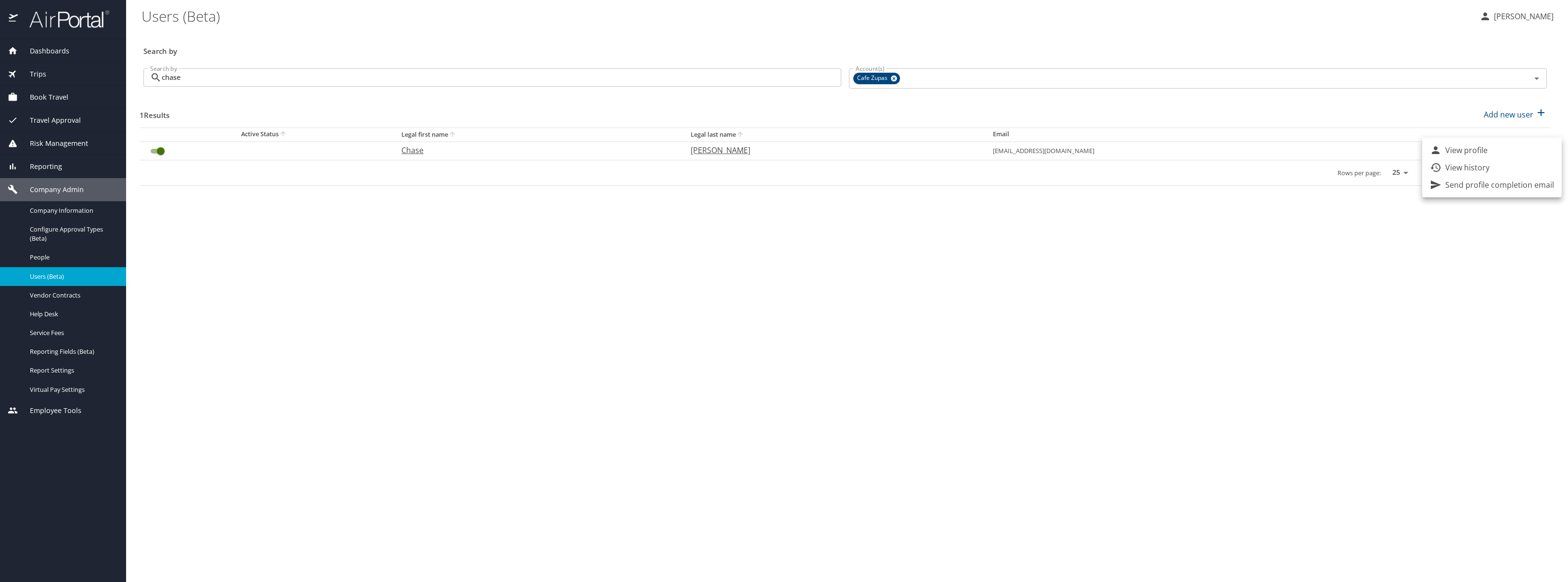
click at [1484, 146] on p "View profile" at bounding box center [1466, 150] width 42 height 12
select select "US"
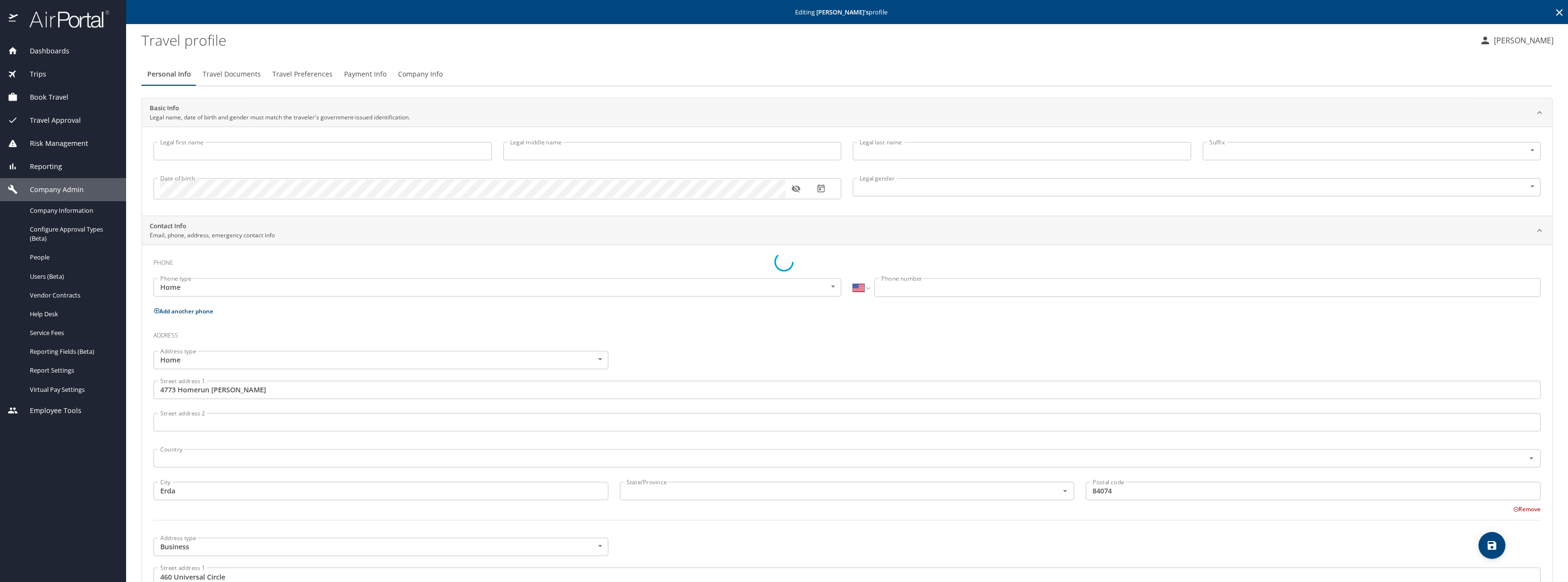
type input "Chase"
type input "[PERSON_NAME]"
type input "Male"
type input "Jaimie"
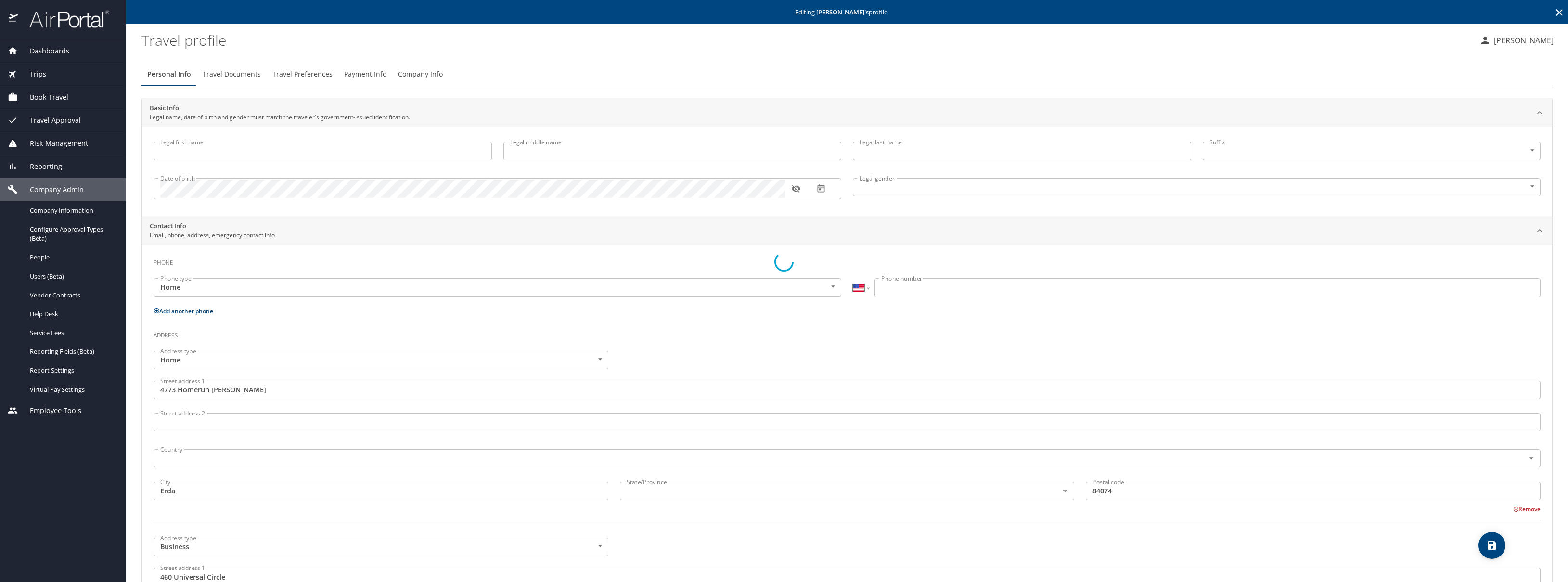
type input "[PERSON_NAME]"
type input "(801) 520-9832"
type input "jaimie.bawden@gmail.com"
type input "United States of America"
type input "Utah"
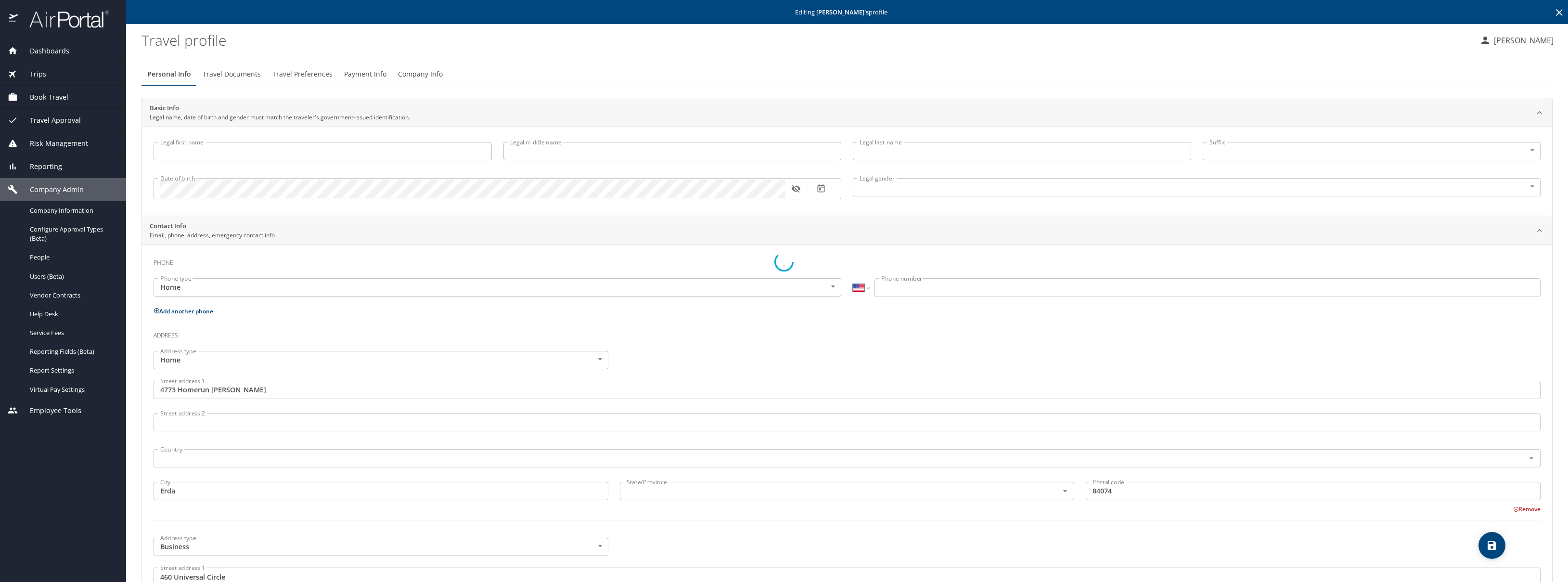
type input "United States of America"
type input "Utah"
type input "United States of America"
type input "Utah"
select select "US"
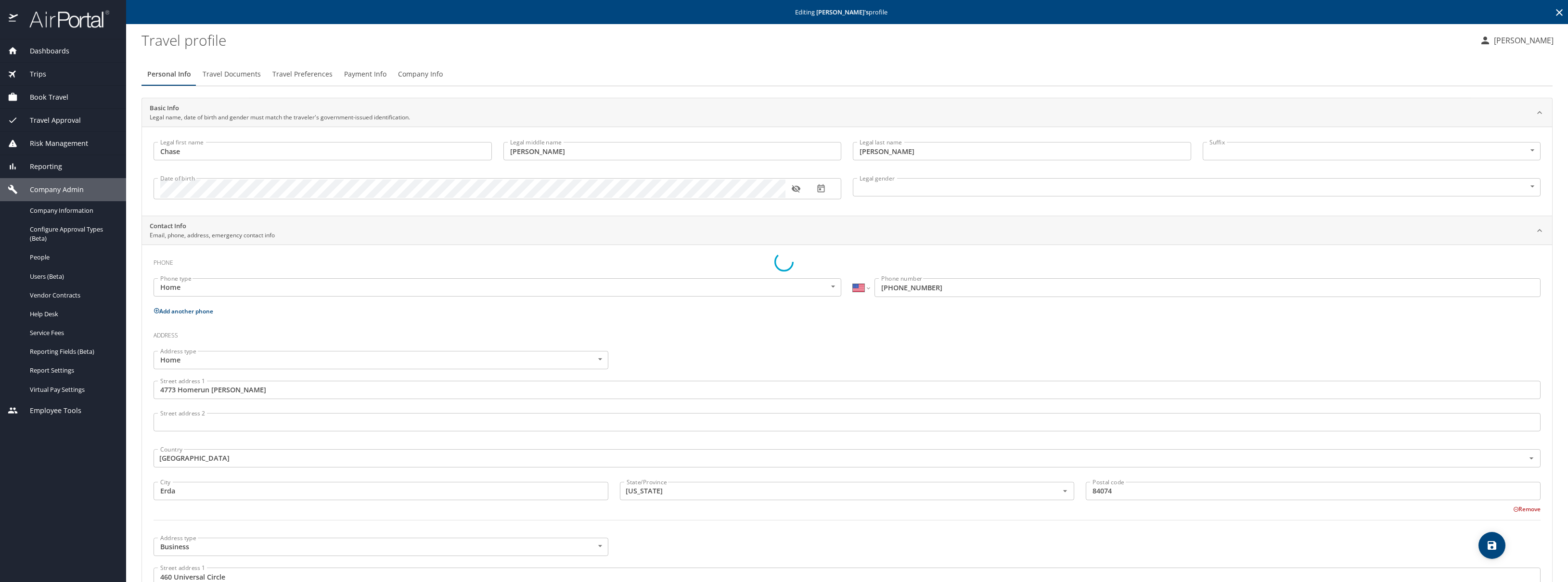
select select "US"
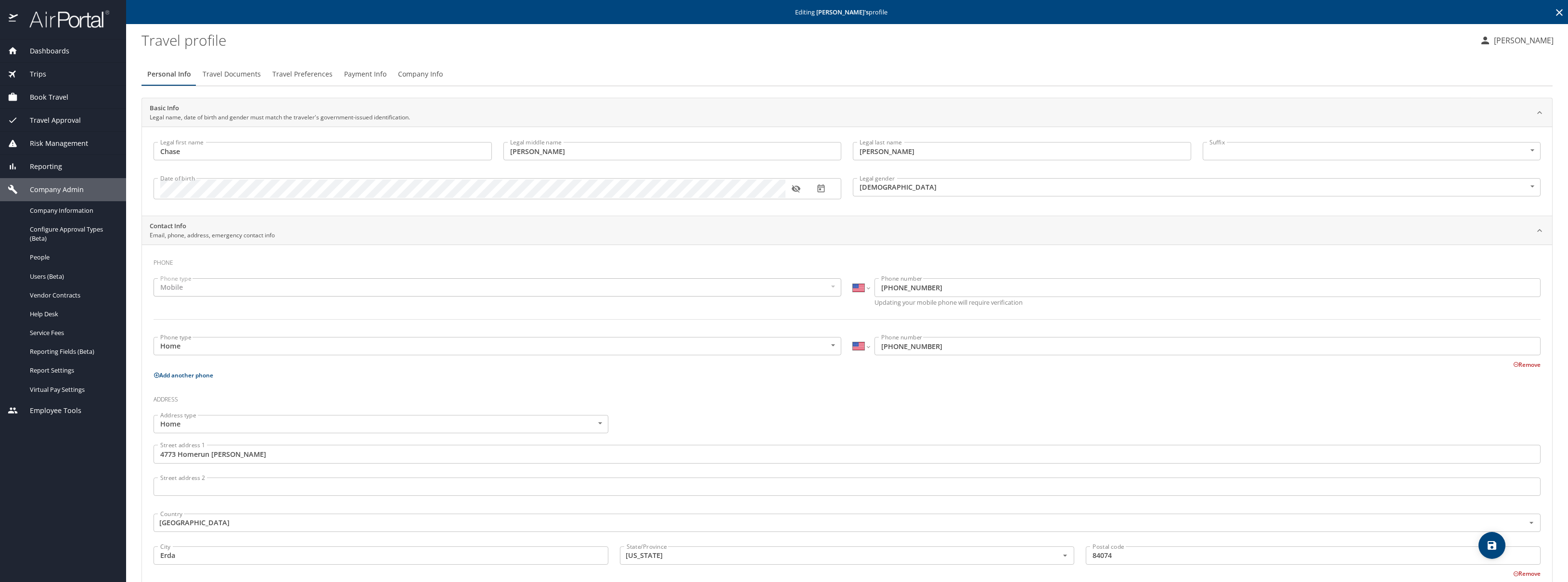
click at [412, 72] on span "Company Info" at bounding box center [421, 74] width 45 height 12
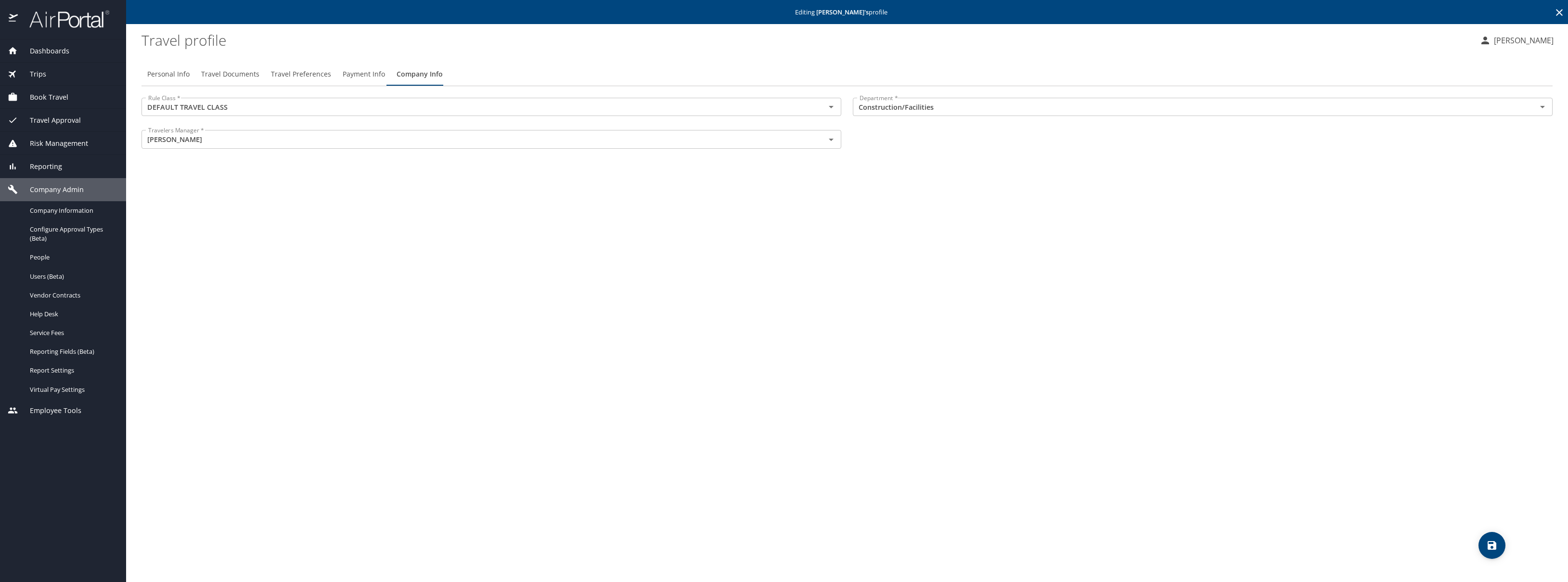
click at [858, 160] on div "Personal Info Travel Documents Travel Preferences Payment Info Company Info Rul…" at bounding box center [847, 318] width 1411 height 527
click at [828, 140] on icon "Open" at bounding box center [831, 140] width 12 height 12
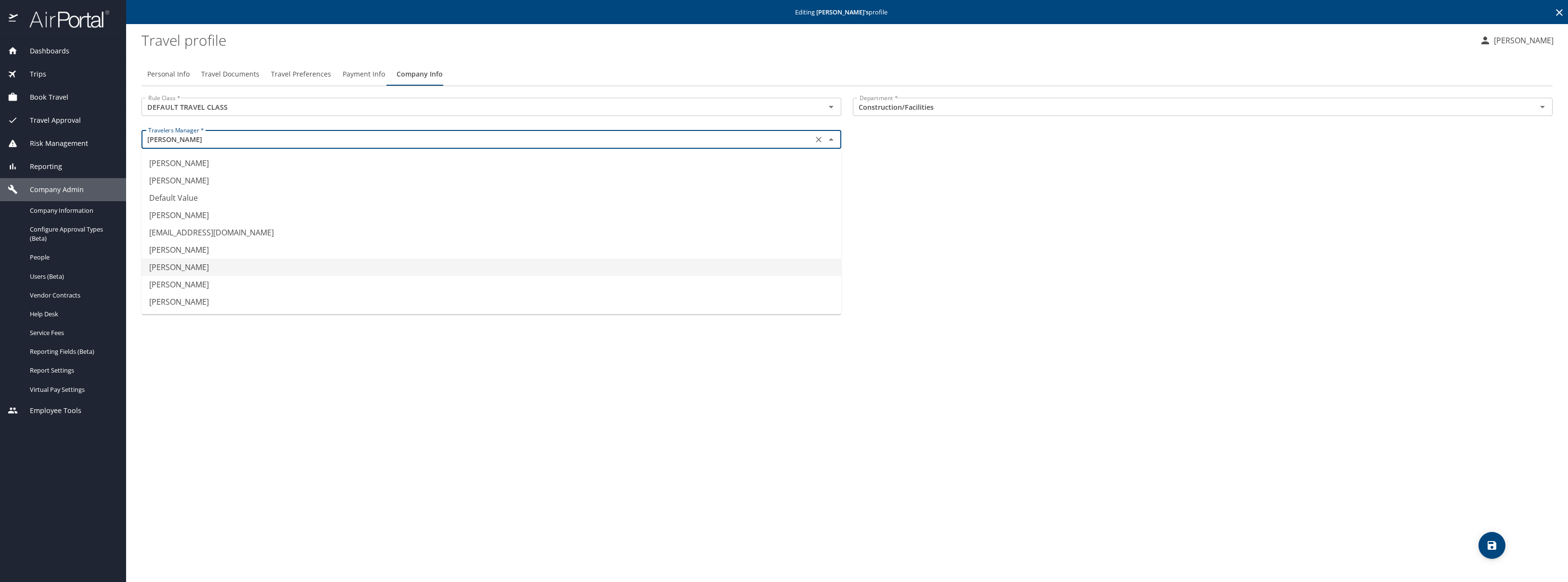
click at [828, 140] on icon "Close" at bounding box center [831, 140] width 12 height 12
click at [830, 107] on icon "Open" at bounding box center [831, 107] width 5 height 3
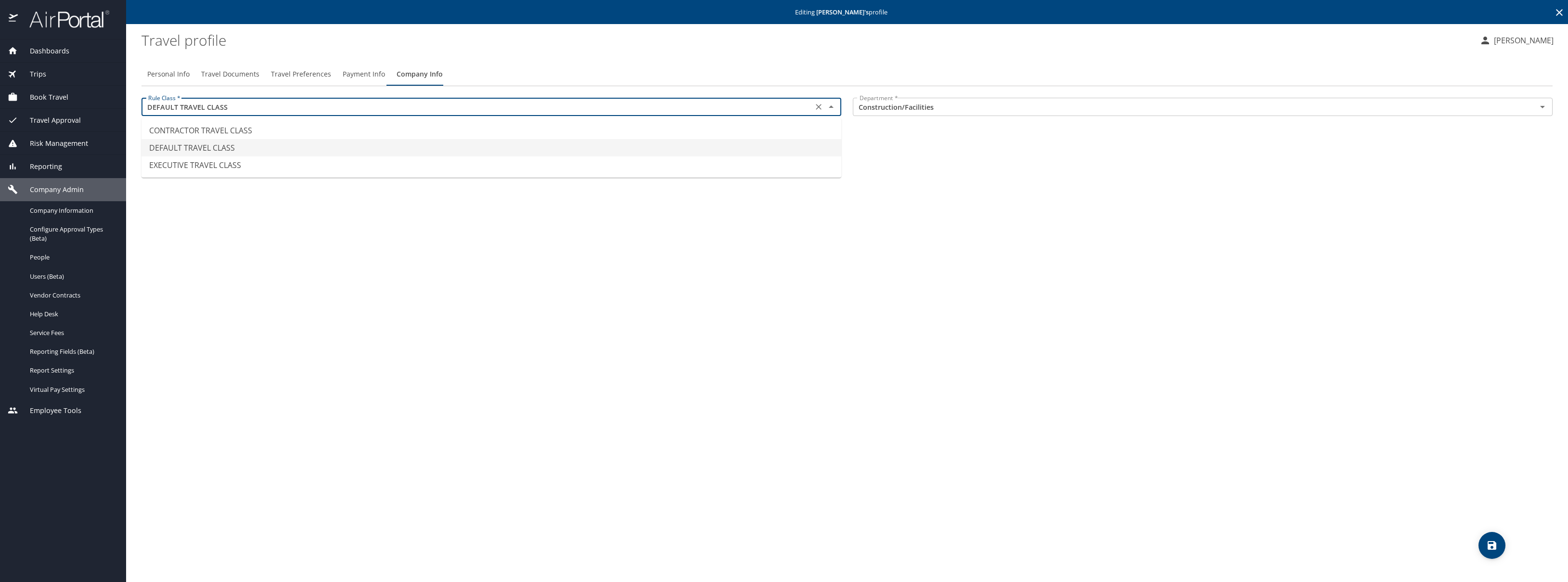
click at [830, 107] on icon "Close" at bounding box center [831, 107] width 5 height 3
click at [160, 77] on span "Personal Info" at bounding box center [169, 74] width 42 height 12
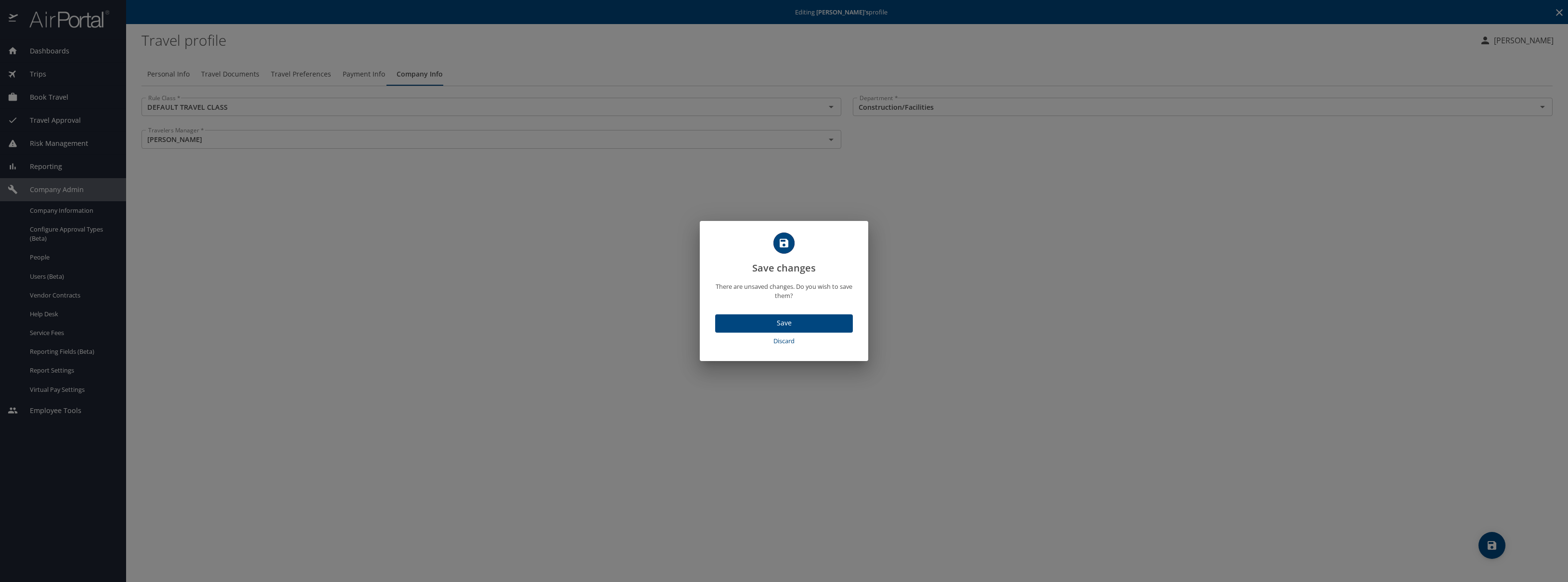
click at [786, 322] on span "Save" at bounding box center [784, 323] width 122 height 12
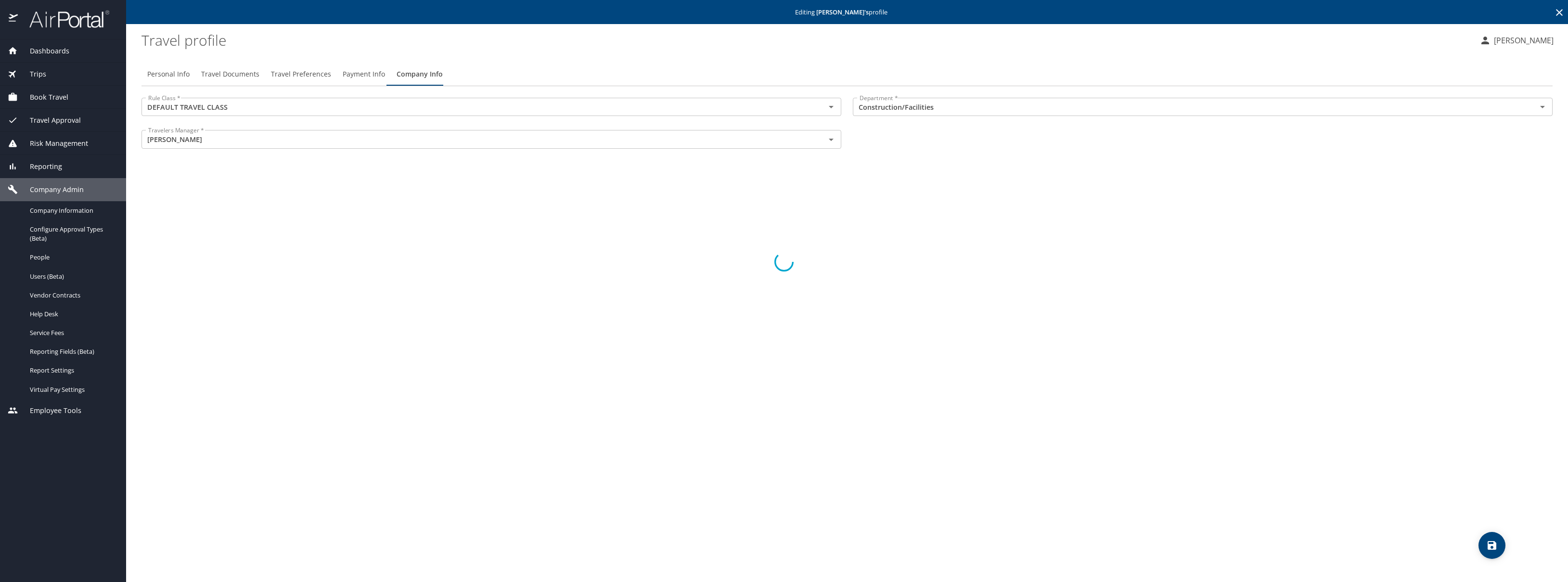
select select "US"
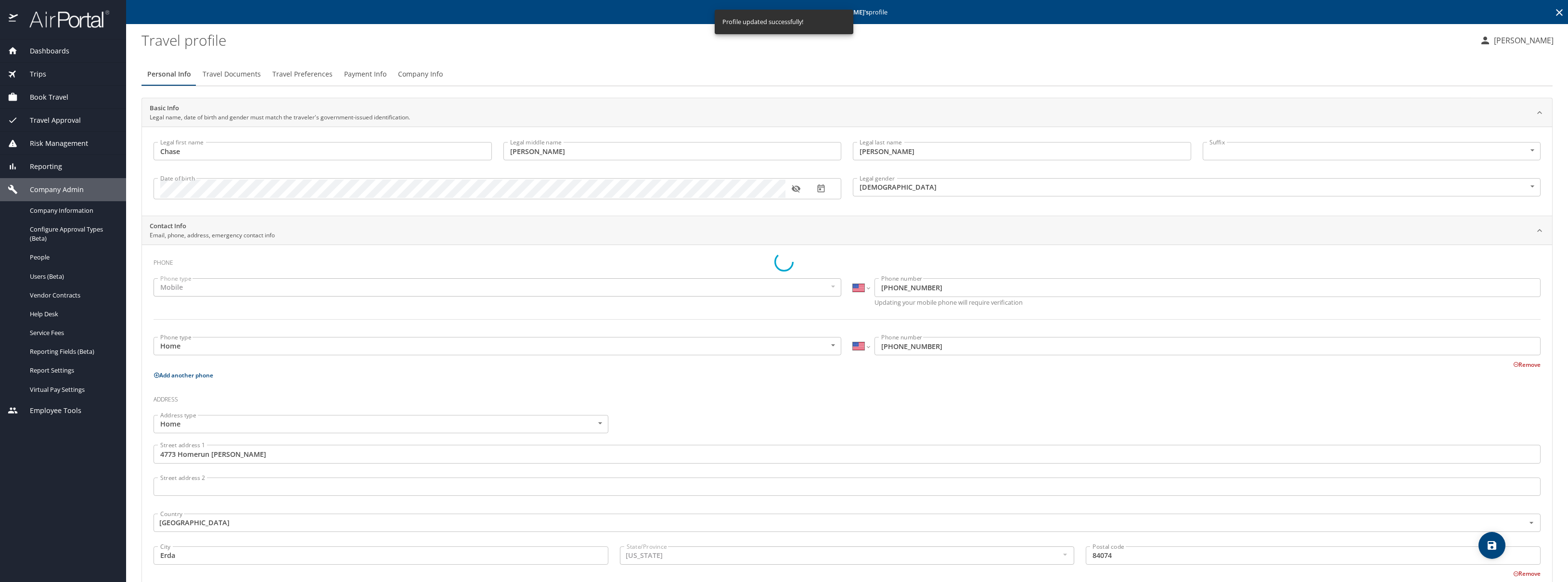
select select "US"
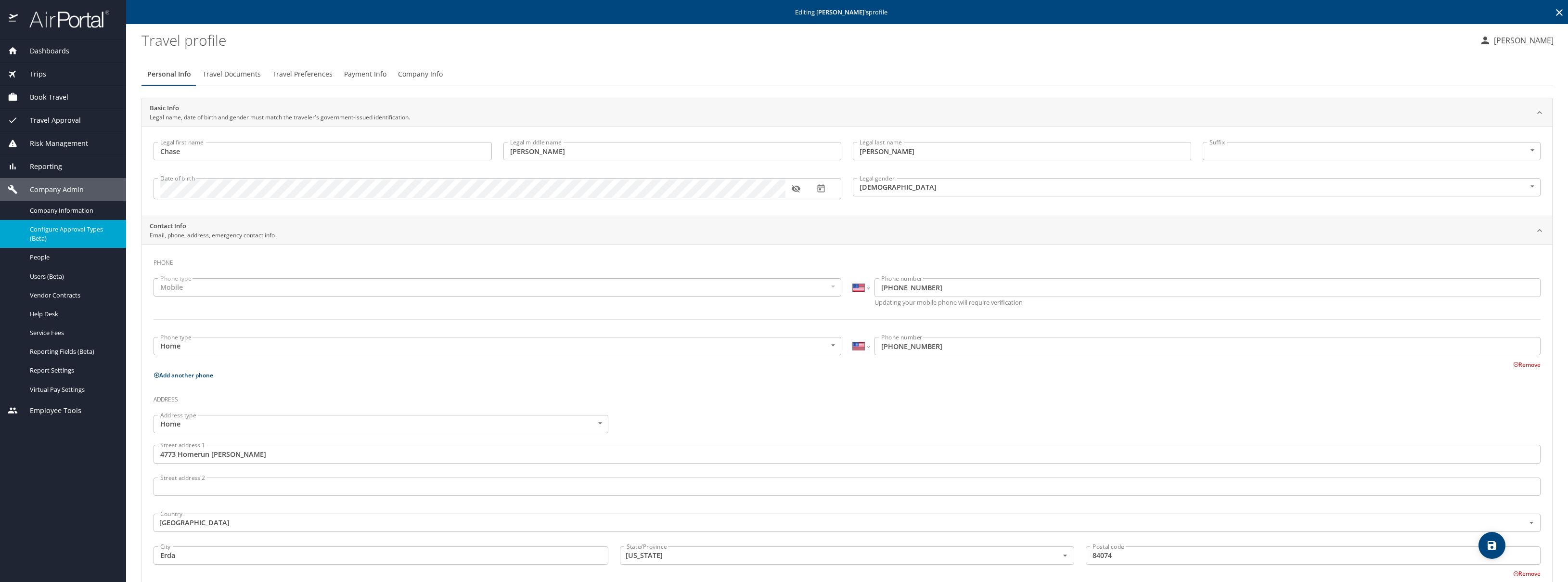
click at [39, 225] on span "Configure Approval Types (Beta)" at bounding box center [72, 233] width 85 height 18
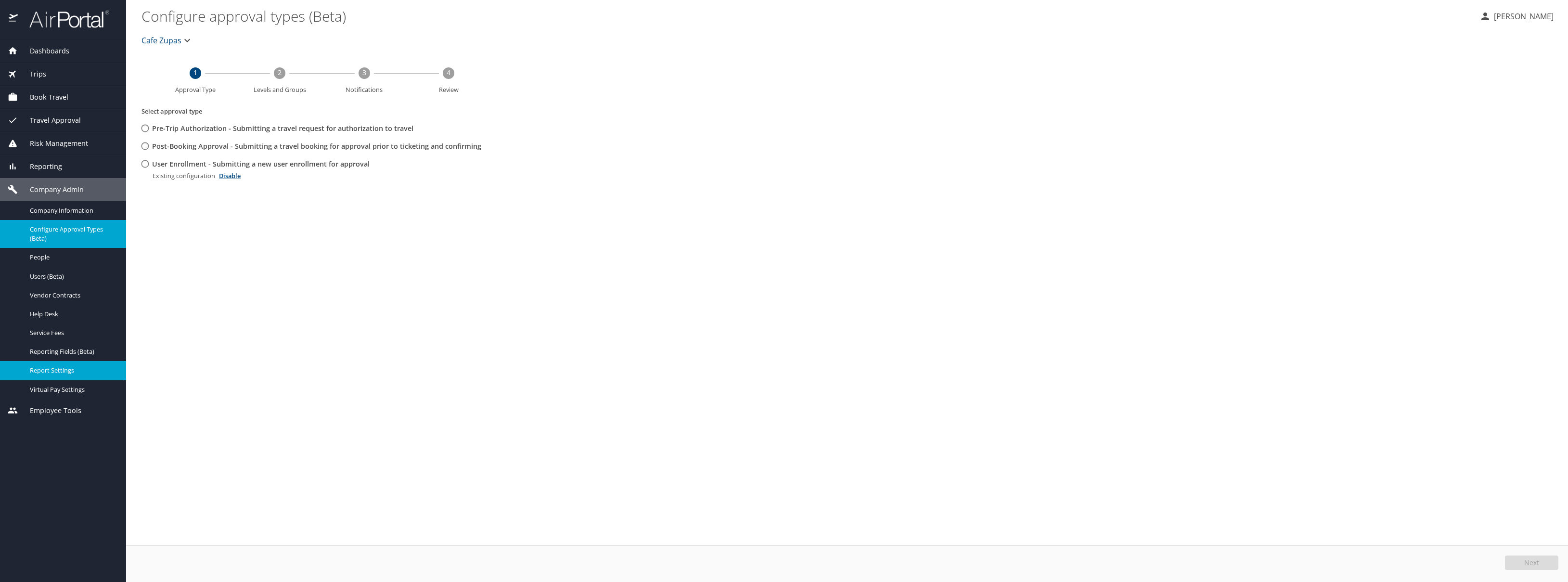
click at [59, 367] on span "Report Settings" at bounding box center [72, 370] width 85 height 9
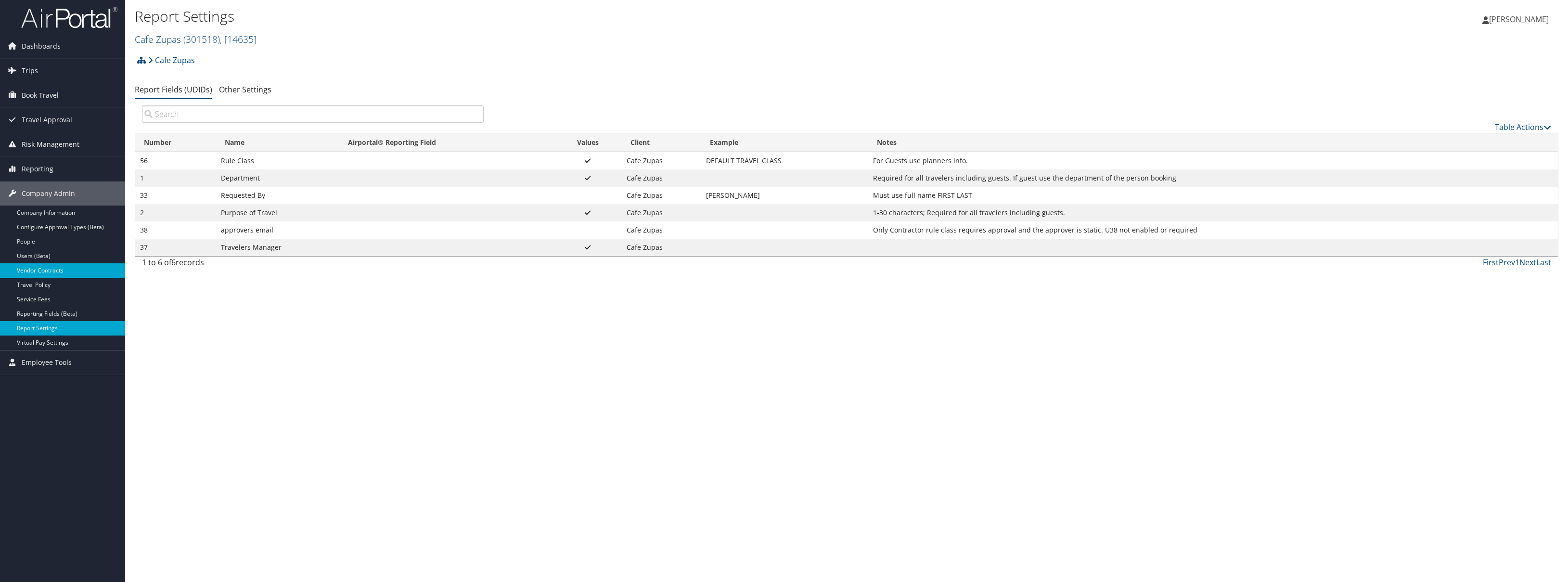
click at [24, 275] on link "Vendor Contracts" at bounding box center [62, 270] width 125 height 14
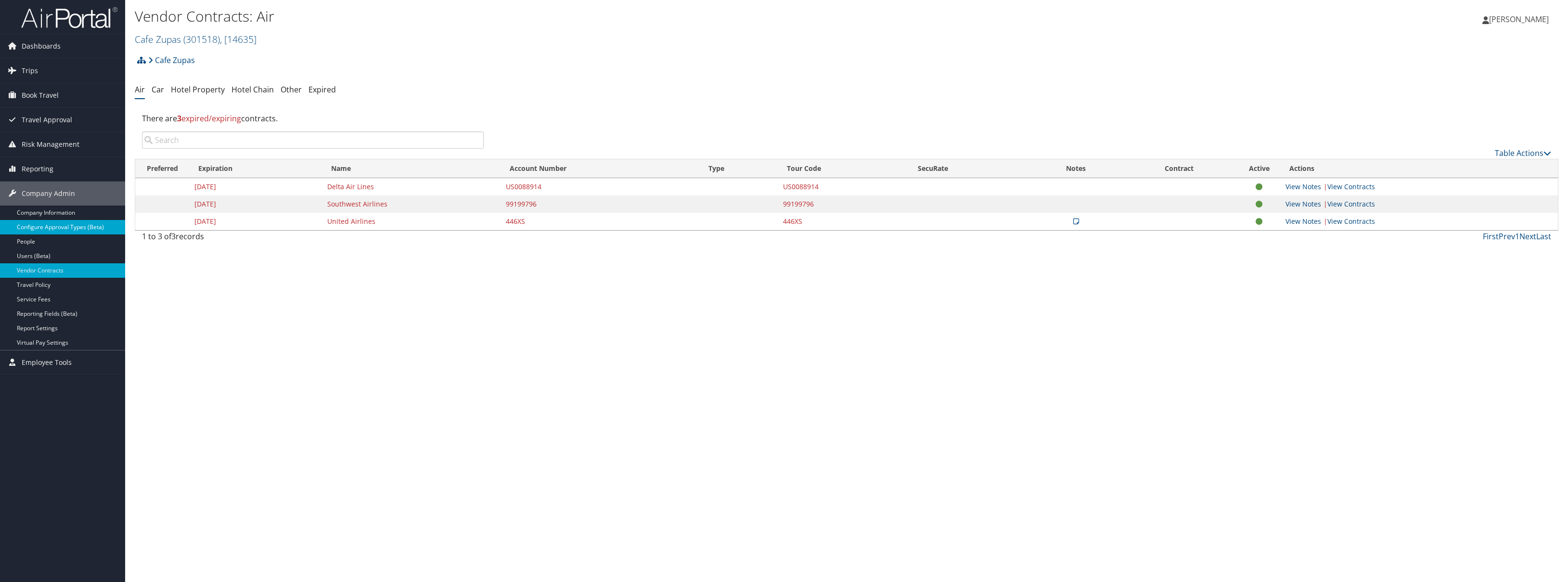
click at [27, 232] on link "Configure Approval Types (Beta)" at bounding box center [62, 227] width 125 height 14
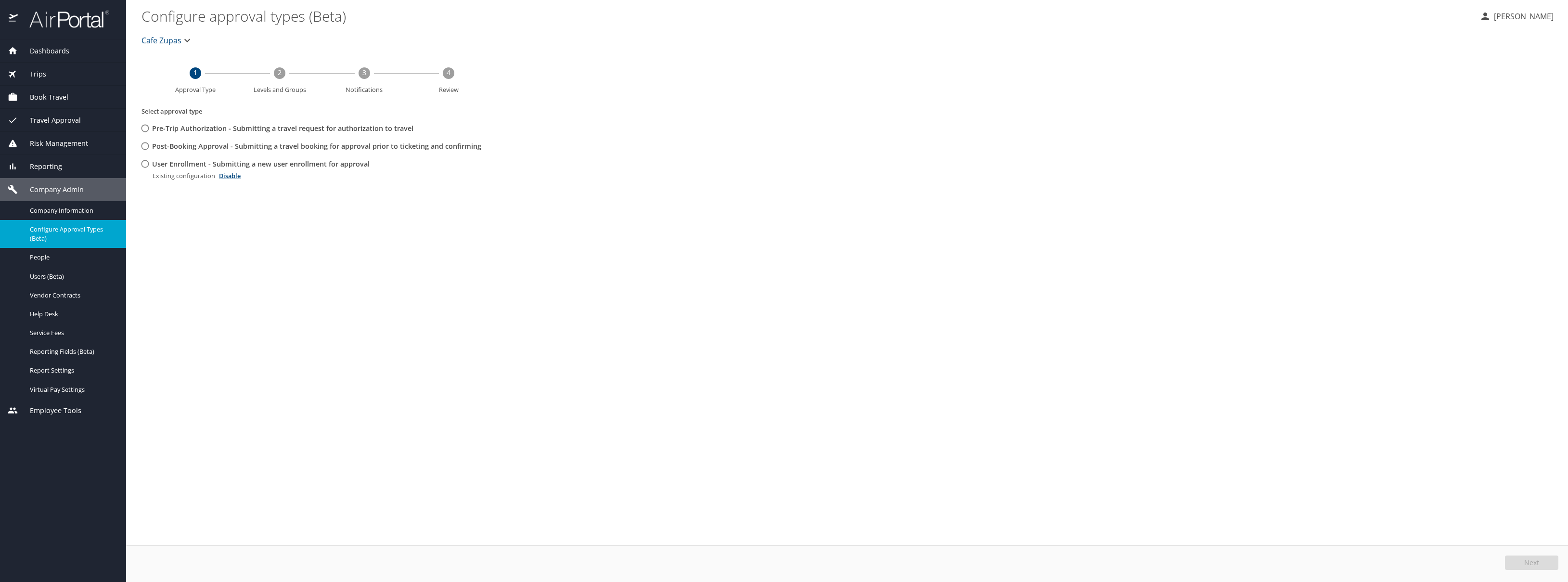
click at [145, 163] on input "User Enrollment - Submitting a new user enrollment for approval" at bounding box center [145, 164] width 18 height 18
radio input "true"
click at [1539, 565] on button "Edit" at bounding box center [1533, 563] width 51 height 14
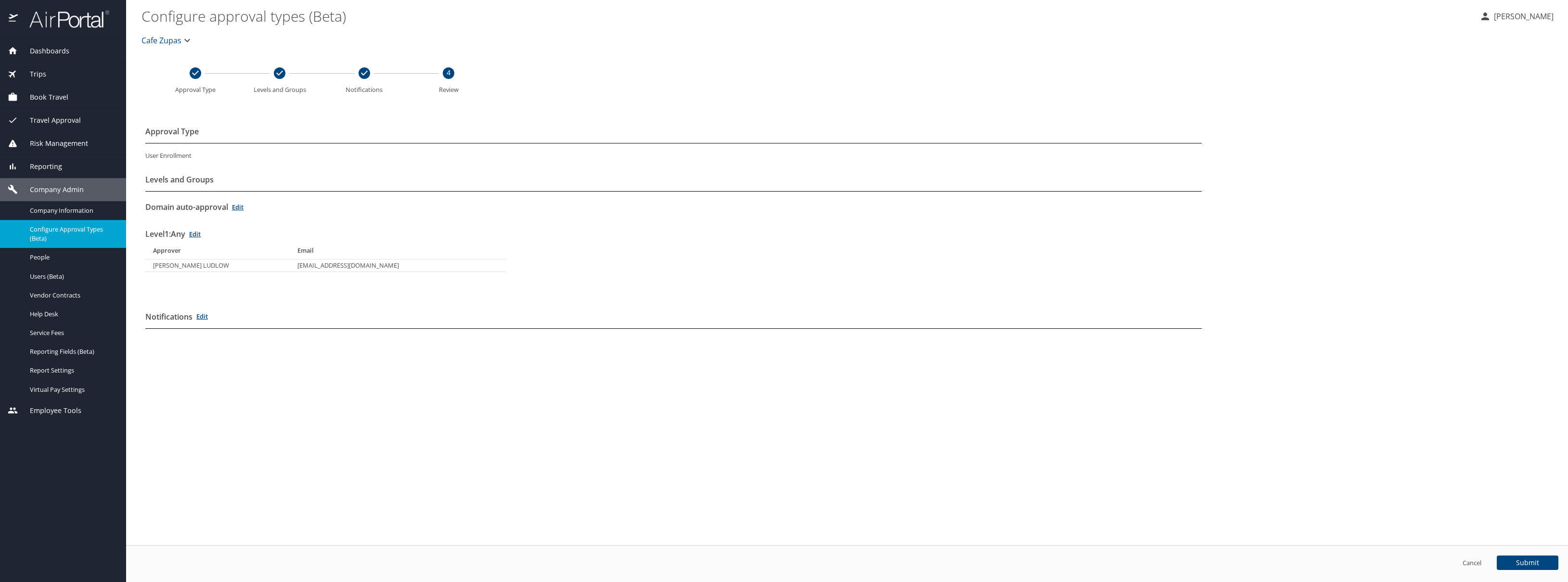
click at [60, 118] on span "Travel Approval" at bounding box center [50, 120] width 63 height 10
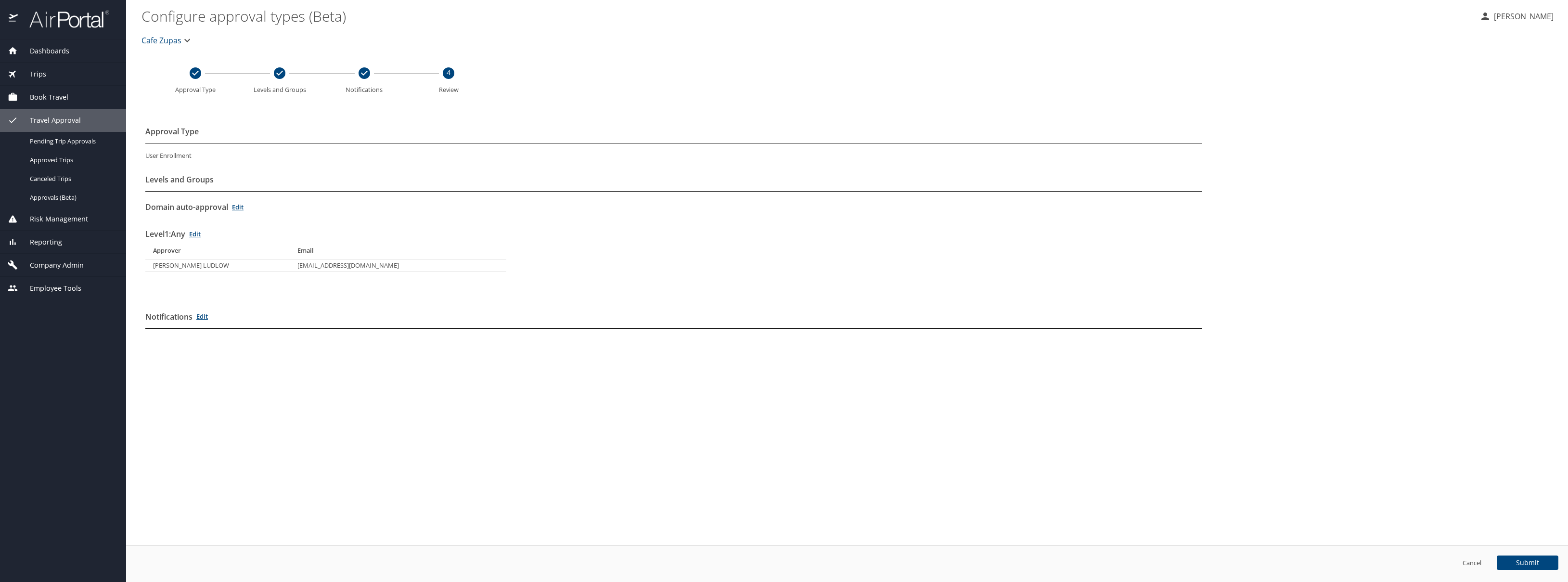
click at [45, 51] on span "Dashboards" at bounding box center [44, 51] width 51 height 10
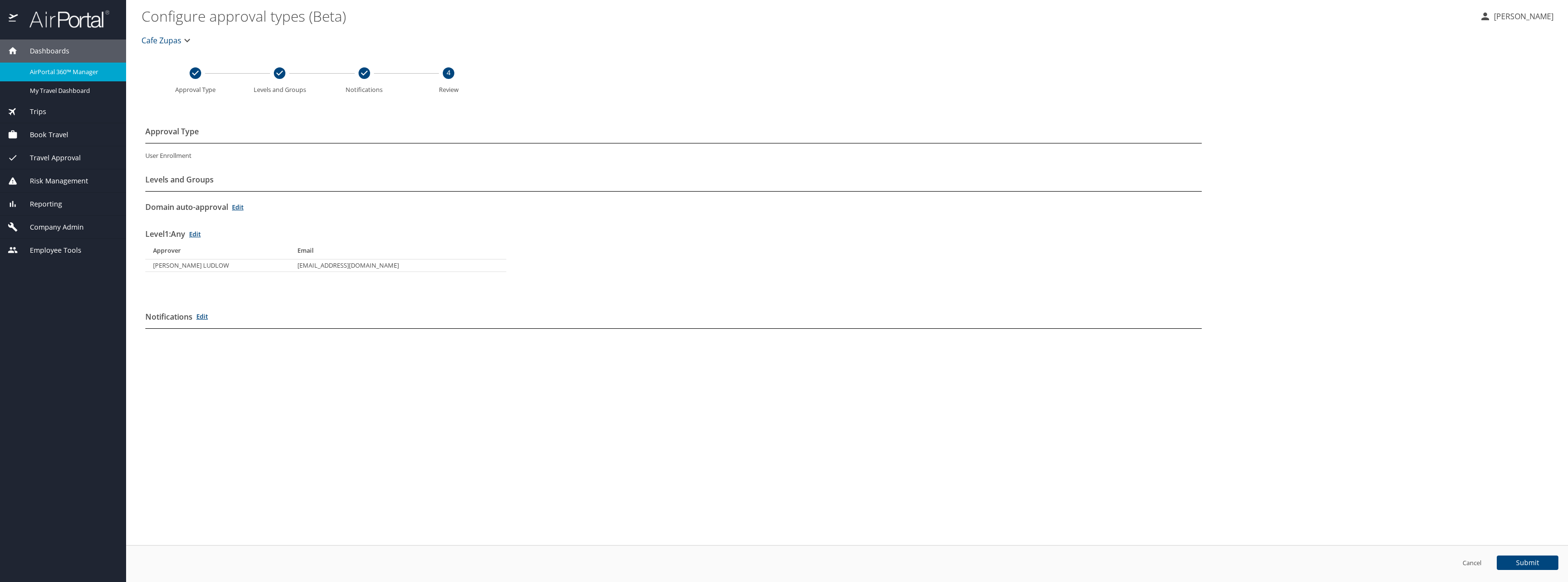
click at [74, 253] on span "Employee Tools" at bounding box center [50, 250] width 64 height 10
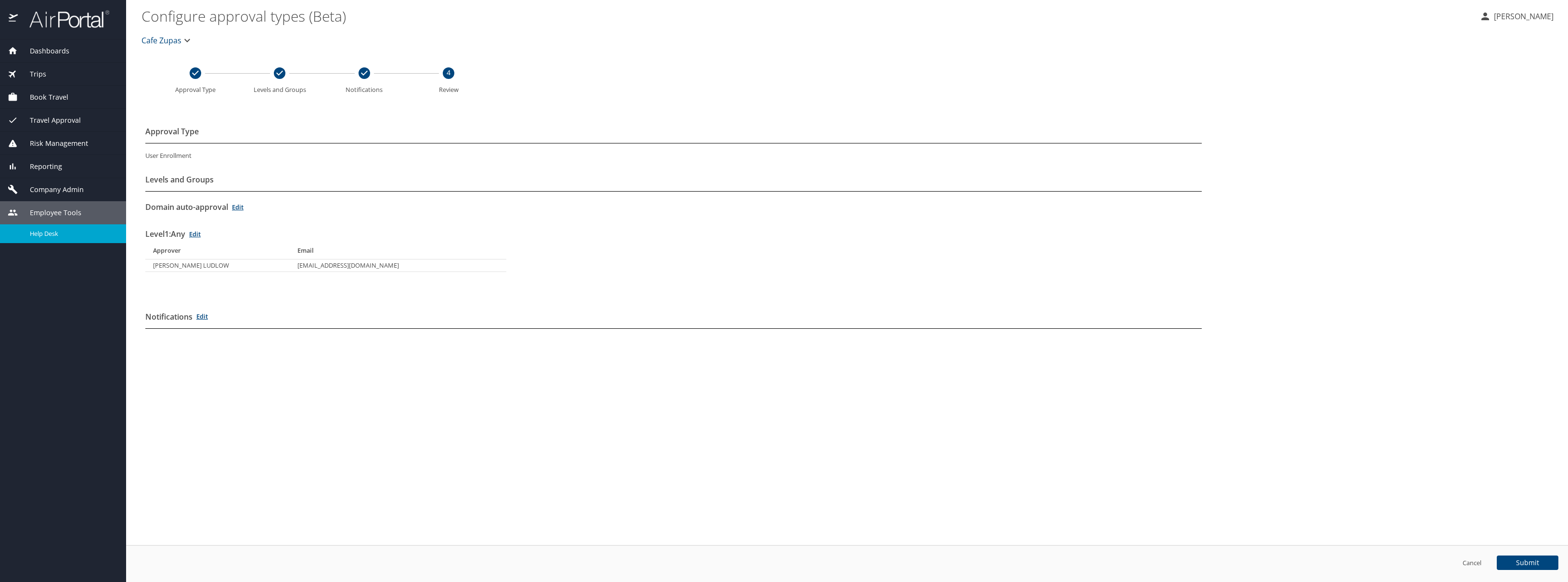
click at [51, 239] on div "Help Desk" at bounding box center [63, 233] width 111 height 11
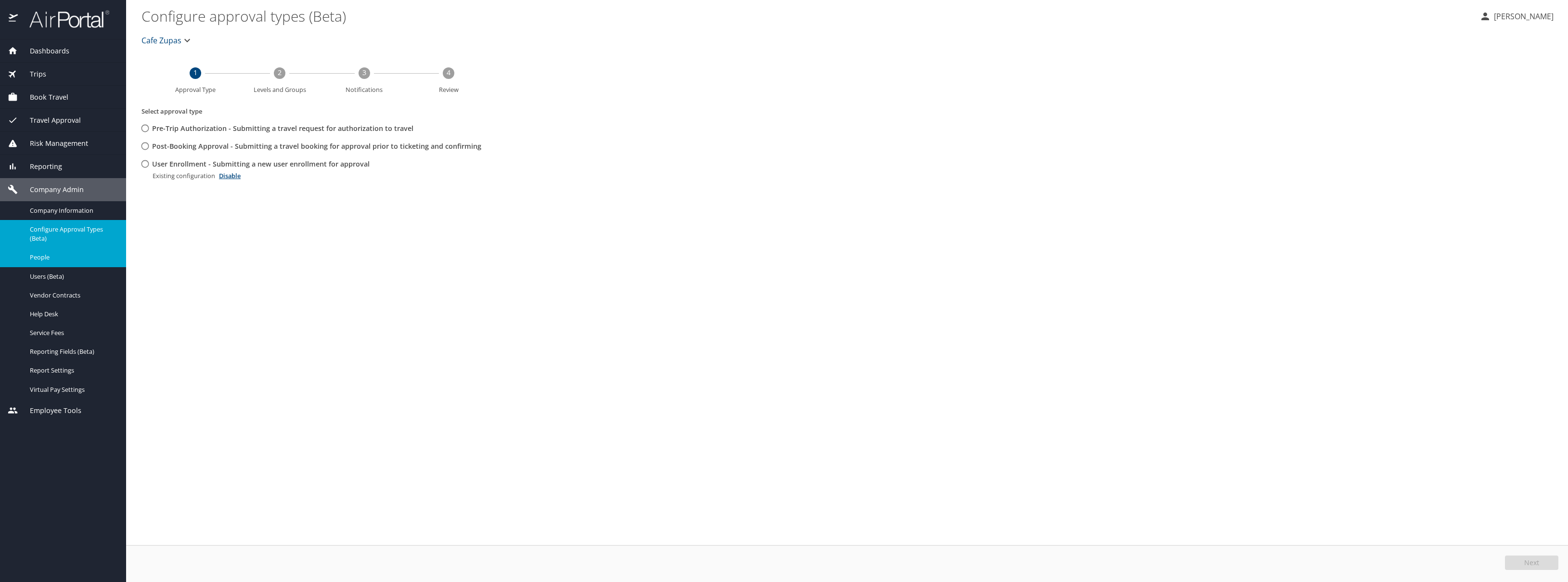
click at [48, 261] on span "People" at bounding box center [72, 257] width 85 height 9
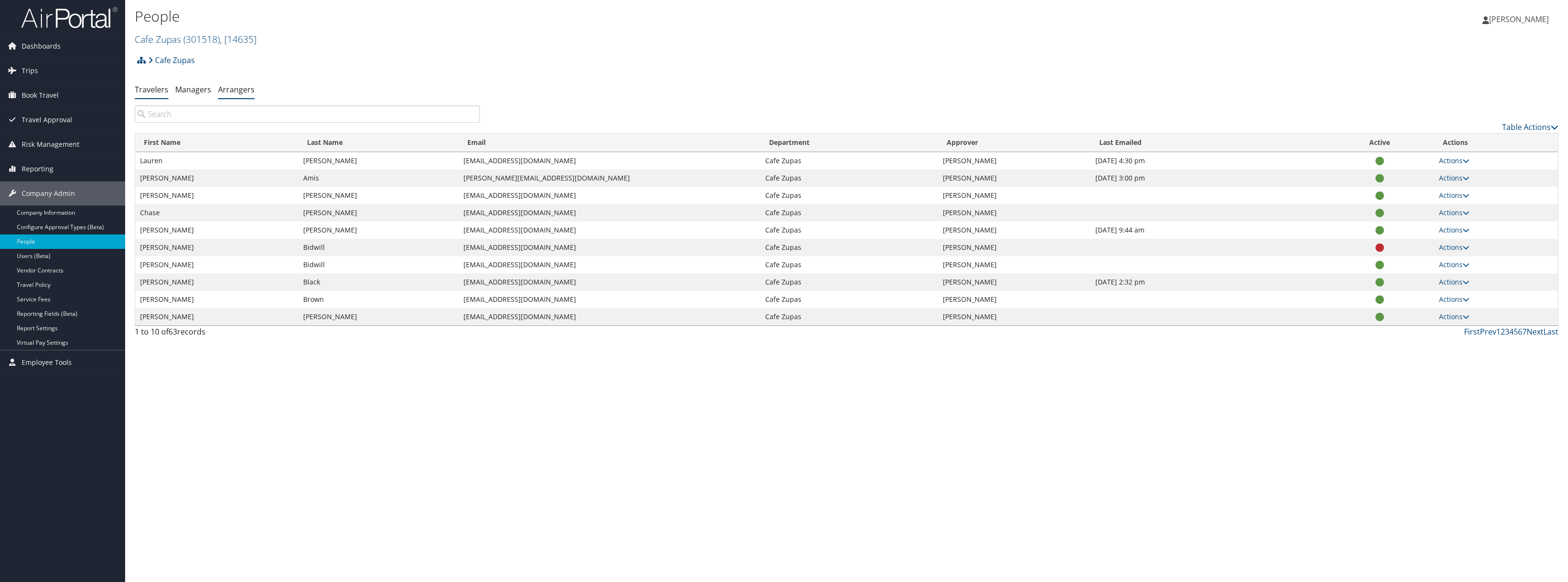
click at [237, 91] on link "Arrangers" at bounding box center [236, 89] width 37 height 10
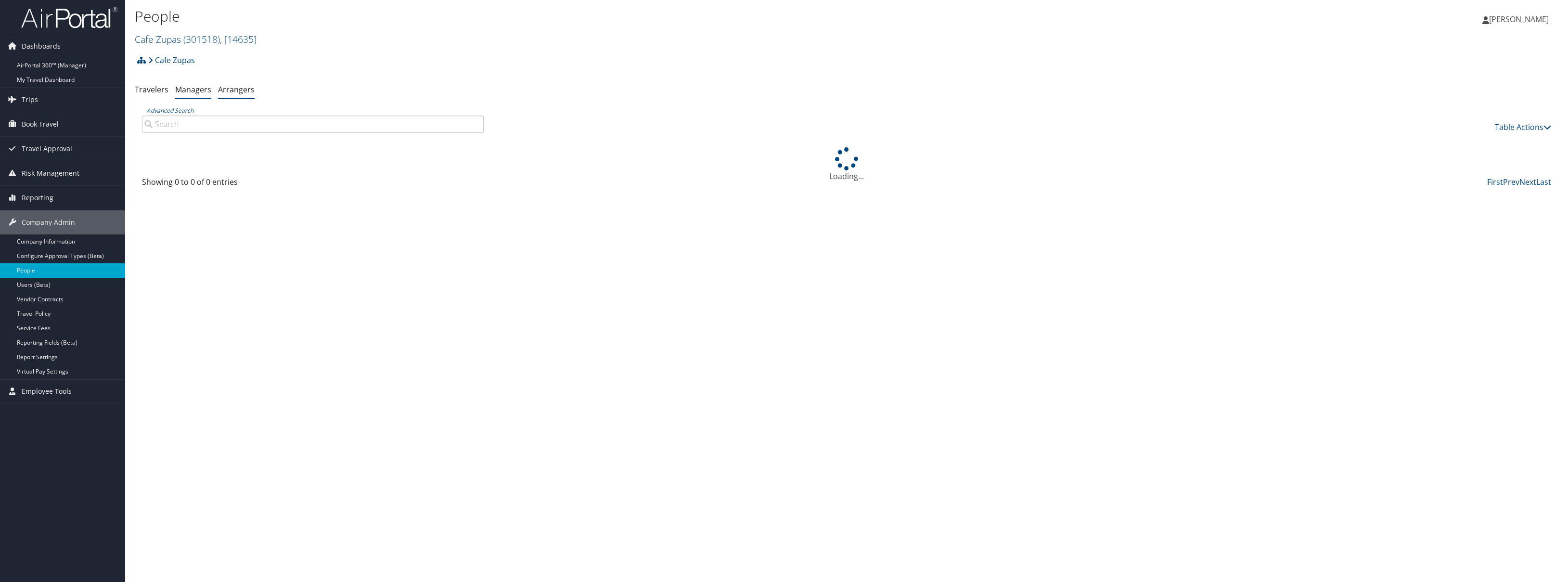
click at [187, 89] on link "Managers" at bounding box center [193, 89] width 36 height 10
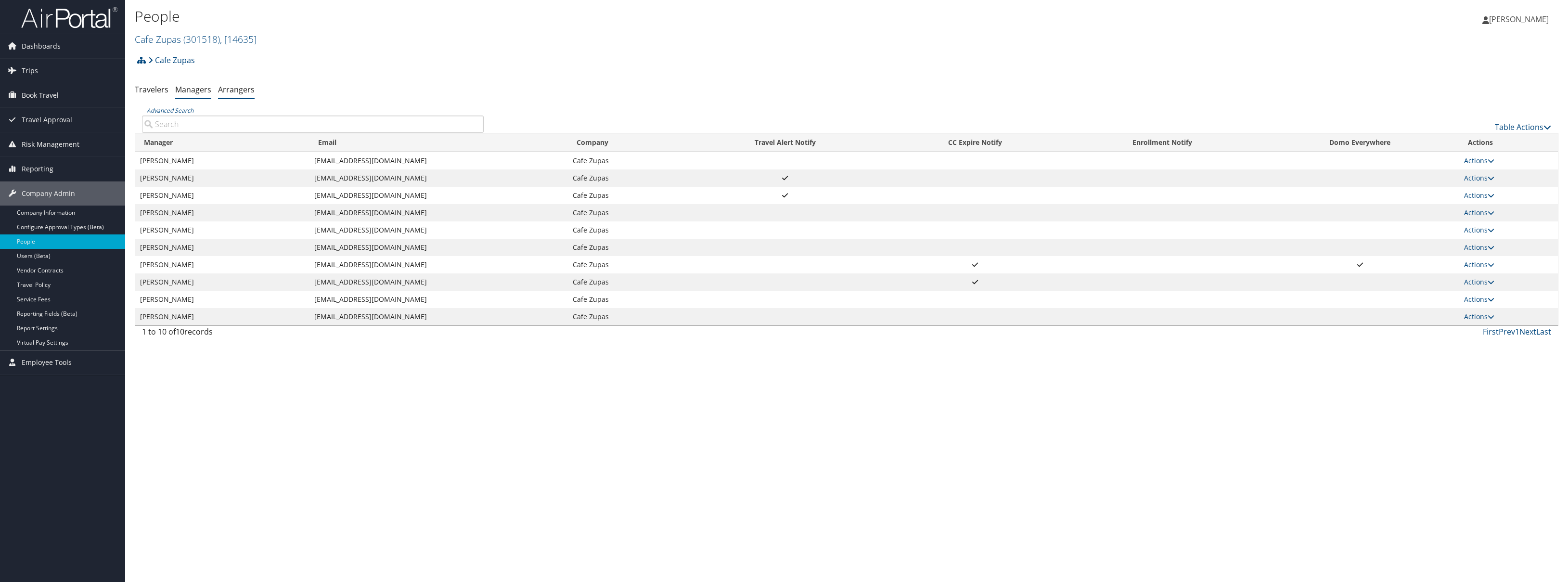
click at [240, 87] on link "Arrangers" at bounding box center [236, 89] width 37 height 10
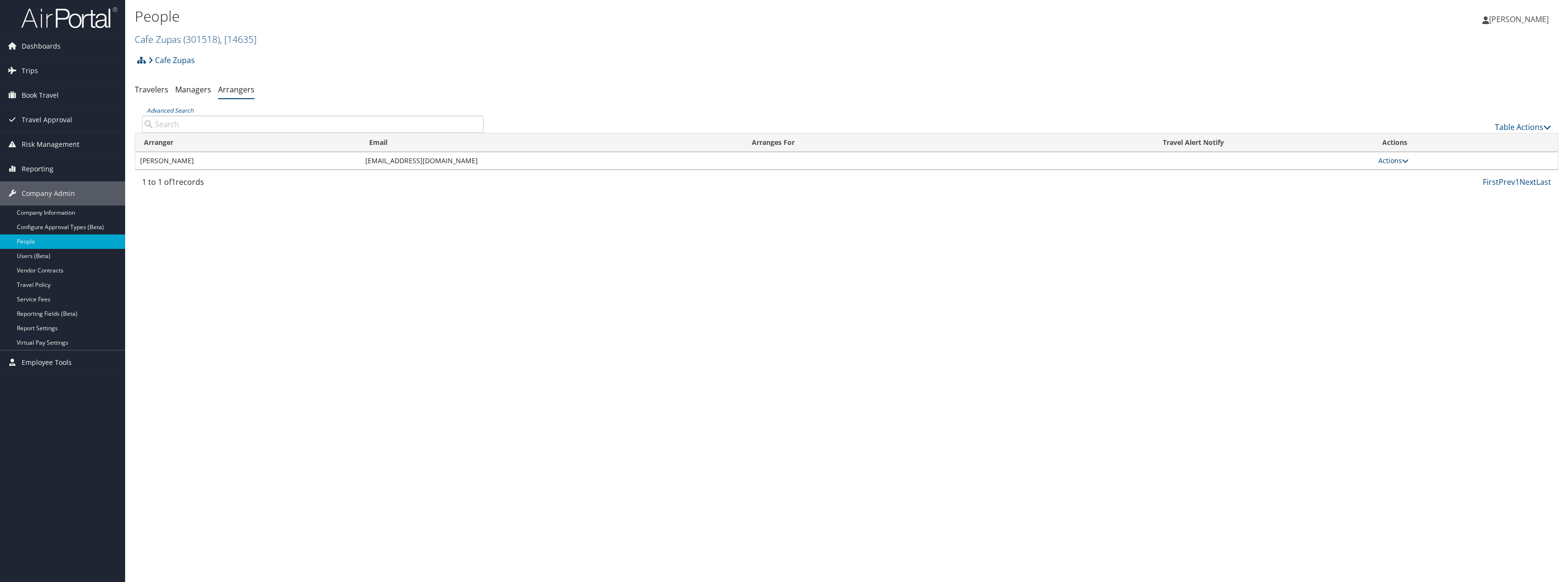
click at [1399, 161] on link "Actions" at bounding box center [1393, 160] width 30 height 9
click at [1416, 186] on link "View Group" at bounding box center [1405, 190] width 53 height 16
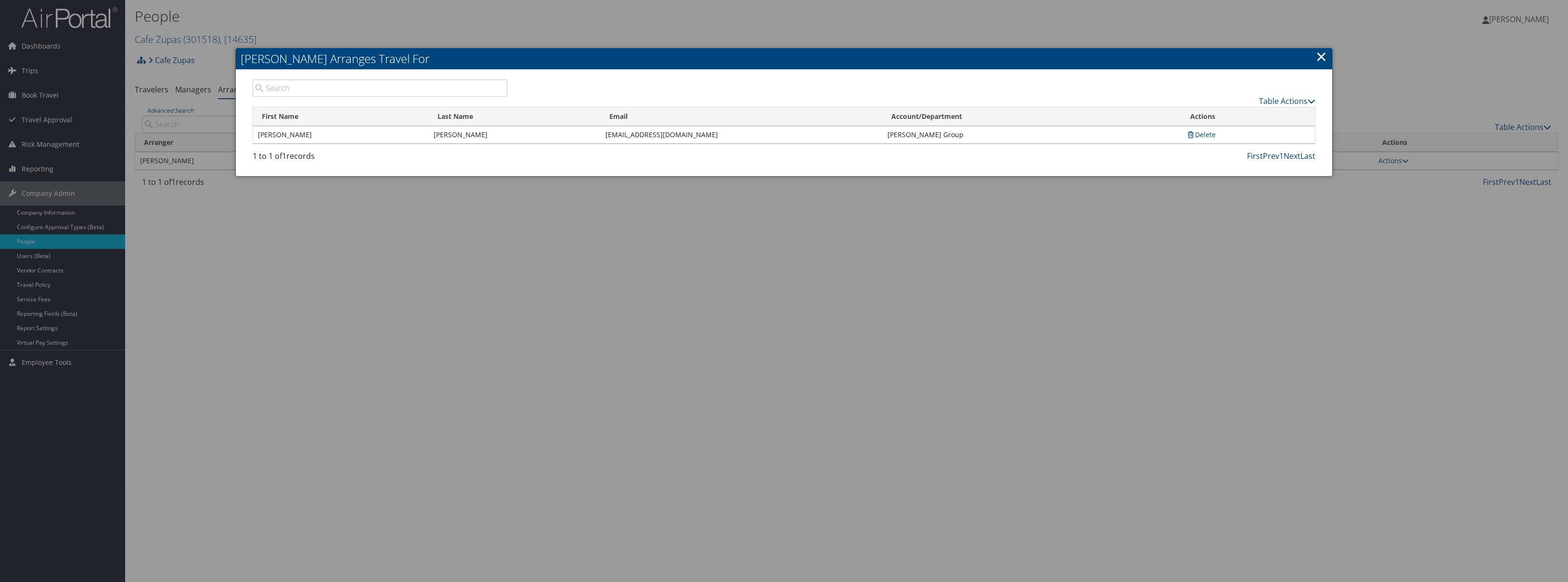
click at [1318, 57] on link "×" at bounding box center [1321, 57] width 11 height 19
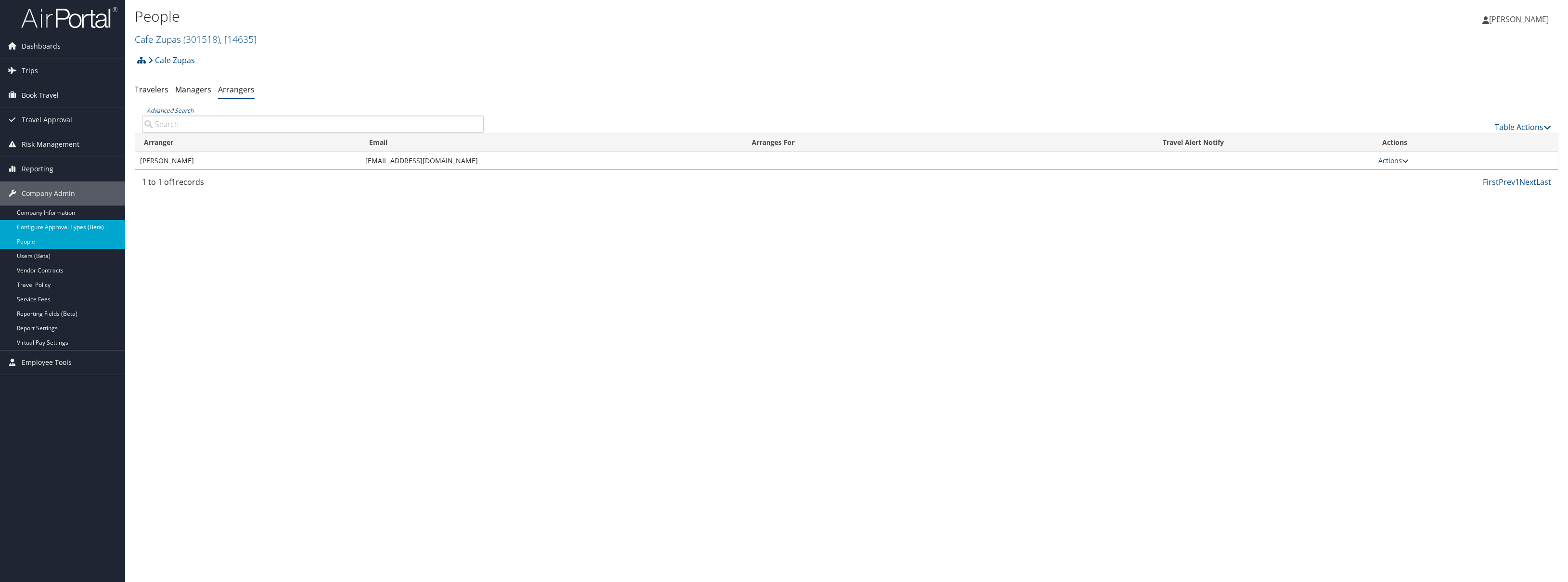
click at [41, 224] on link "Configure Approval Types (Beta)" at bounding box center [62, 227] width 125 height 14
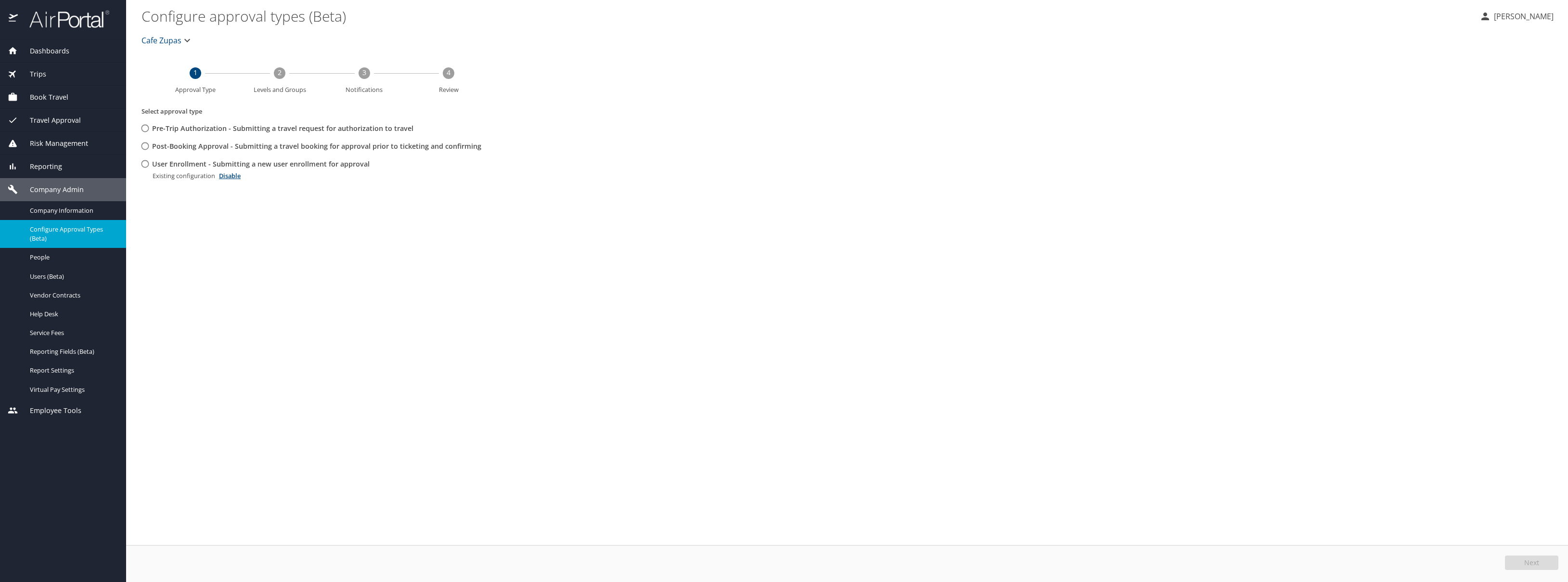
click at [71, 410] on span "Employee Tools" at bounding box center [50, 410] width 64 height 10
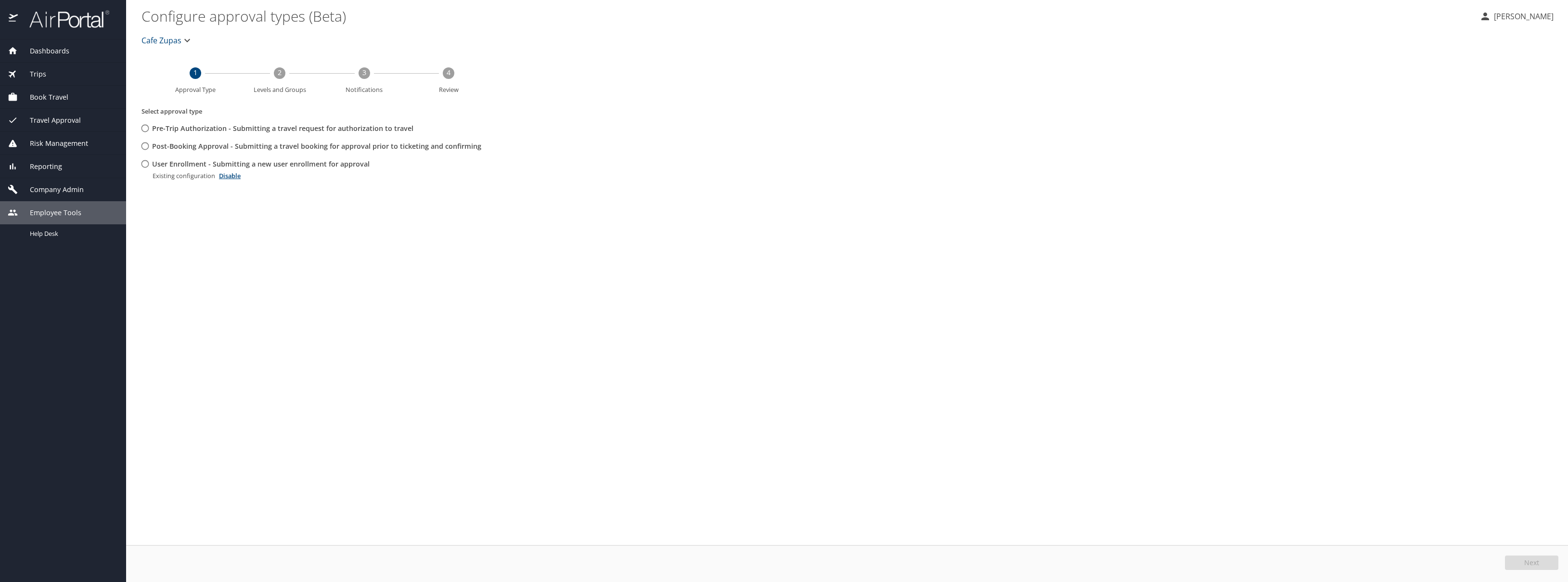
click at [39, 216] on span "Employee Tools" at bounding box center [50, 213] width 64 height 10
click at [39, 192] on span "Company Admin" at bounding box center [51, 190] width 66 height 10
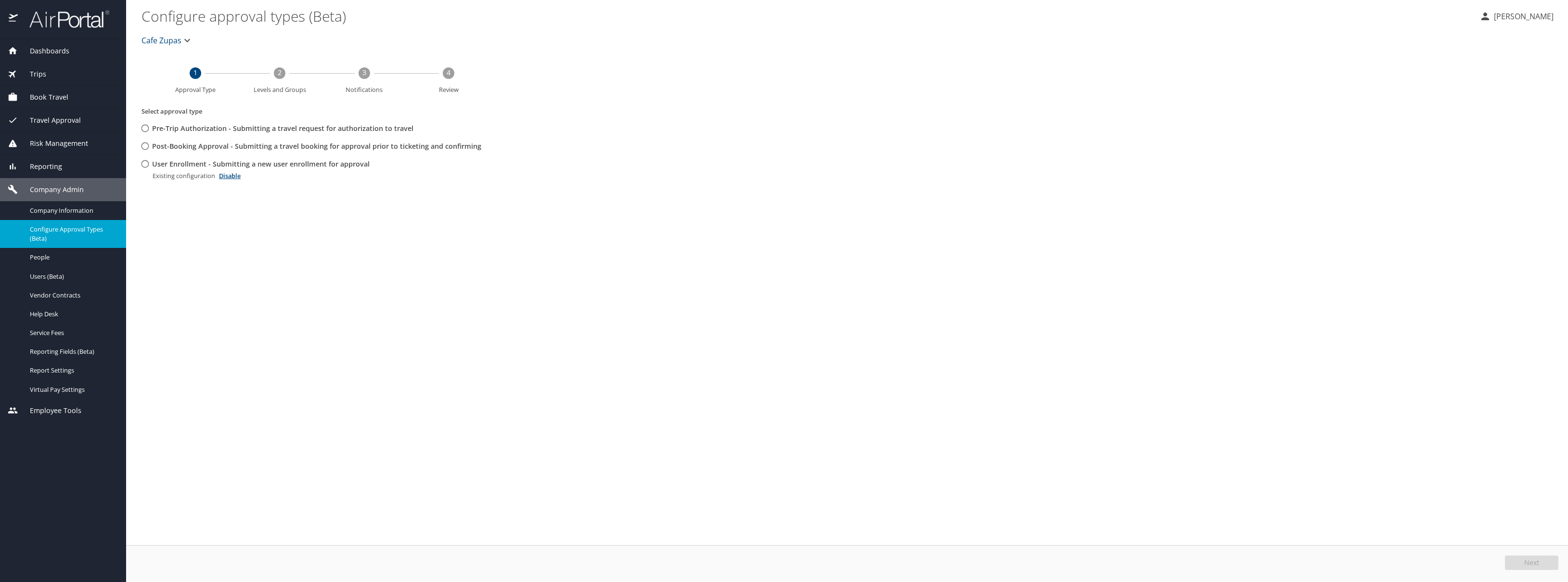
click at [41, 76] on span "Trips" at bounding box center [32, 74] width 28 height 10
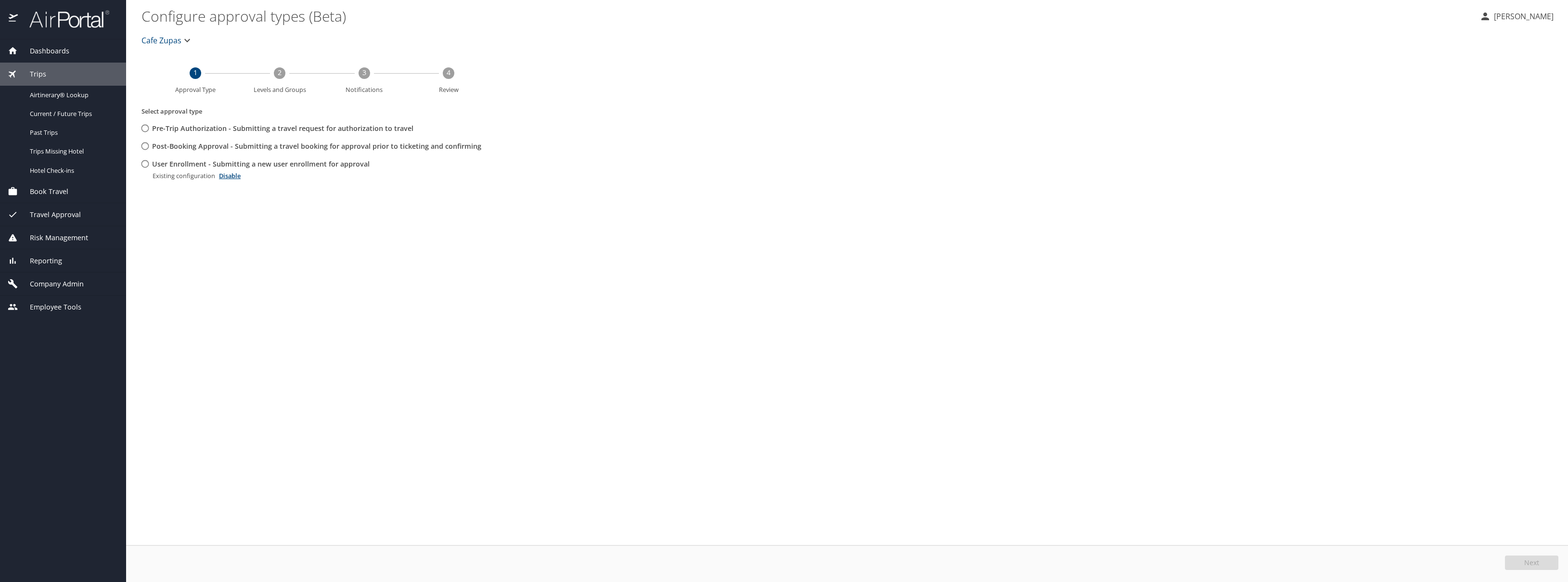
click at [61, 190] on span "Book Travel" at bounding box center [43, 192] width 51 height 10
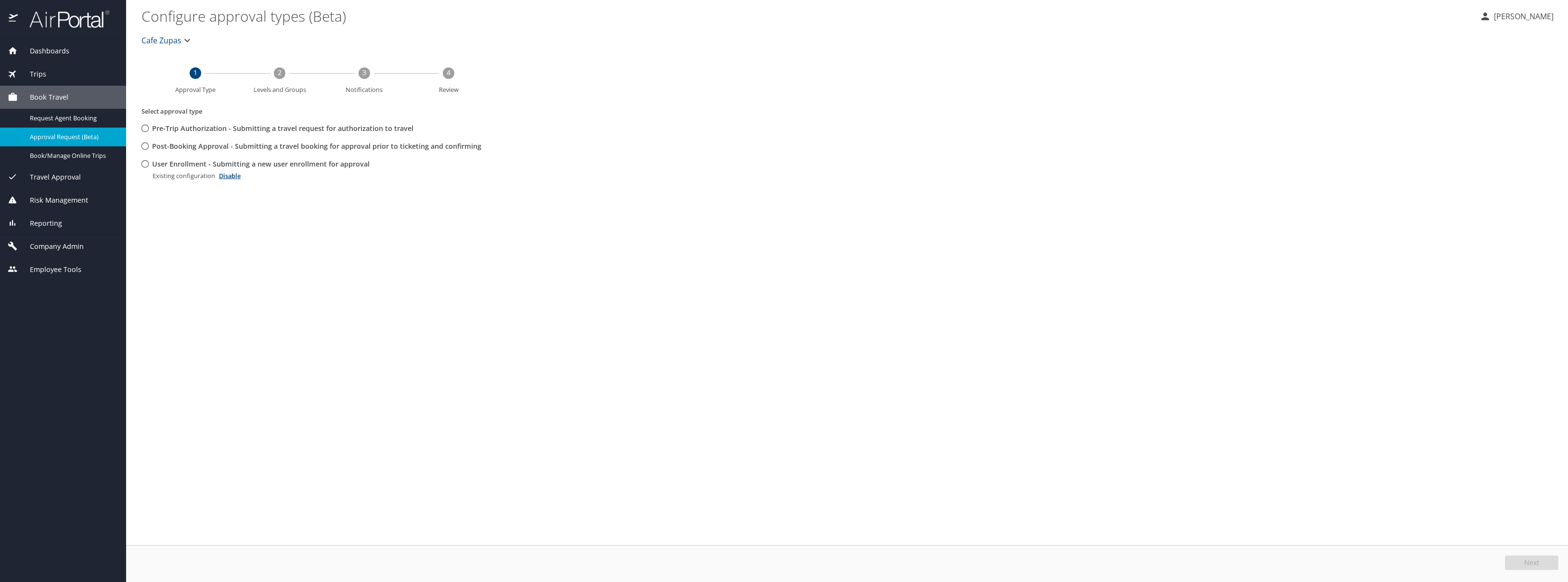
click at [59, 138] on span "Approval Request (Beta)" at bounding box center [72, 137] width 85 height 9
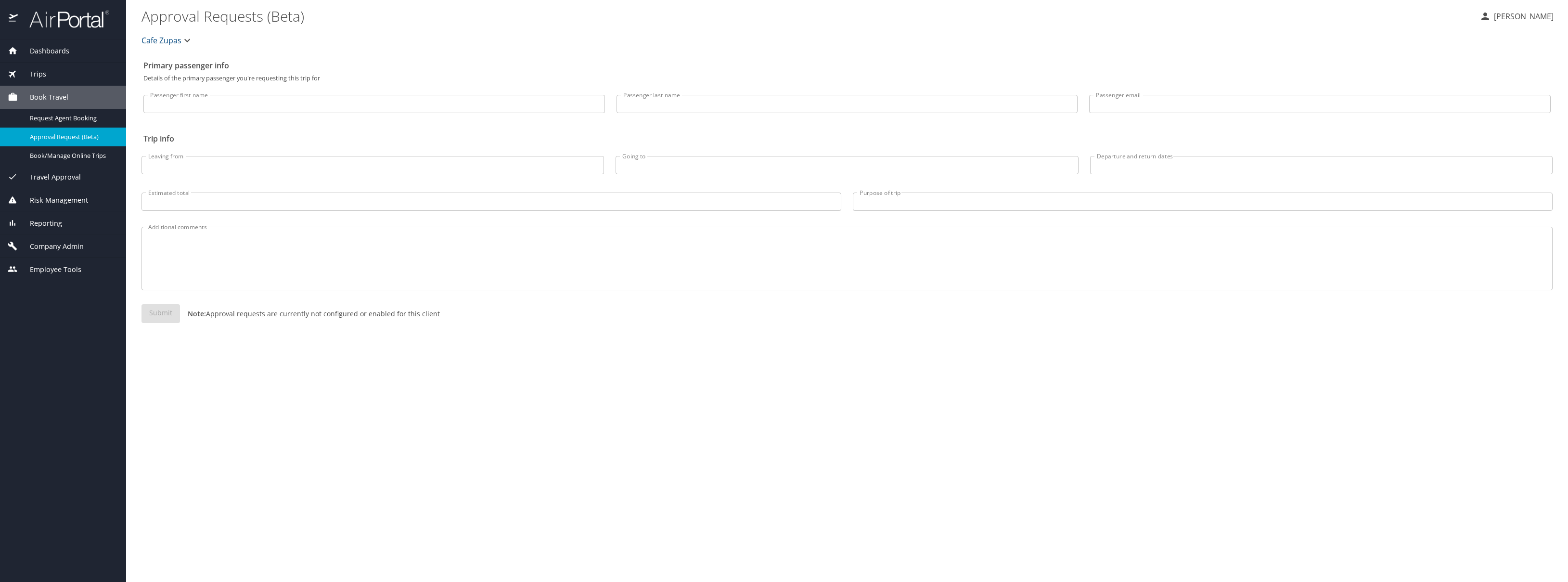
click at [68, 174] on span "Travel Approval" at bounding box center [50, 177] width 63 height 10
click at [77, 137] on span "Pending Trip Approvals" at bounding box center [72, 141] width 85 height 9
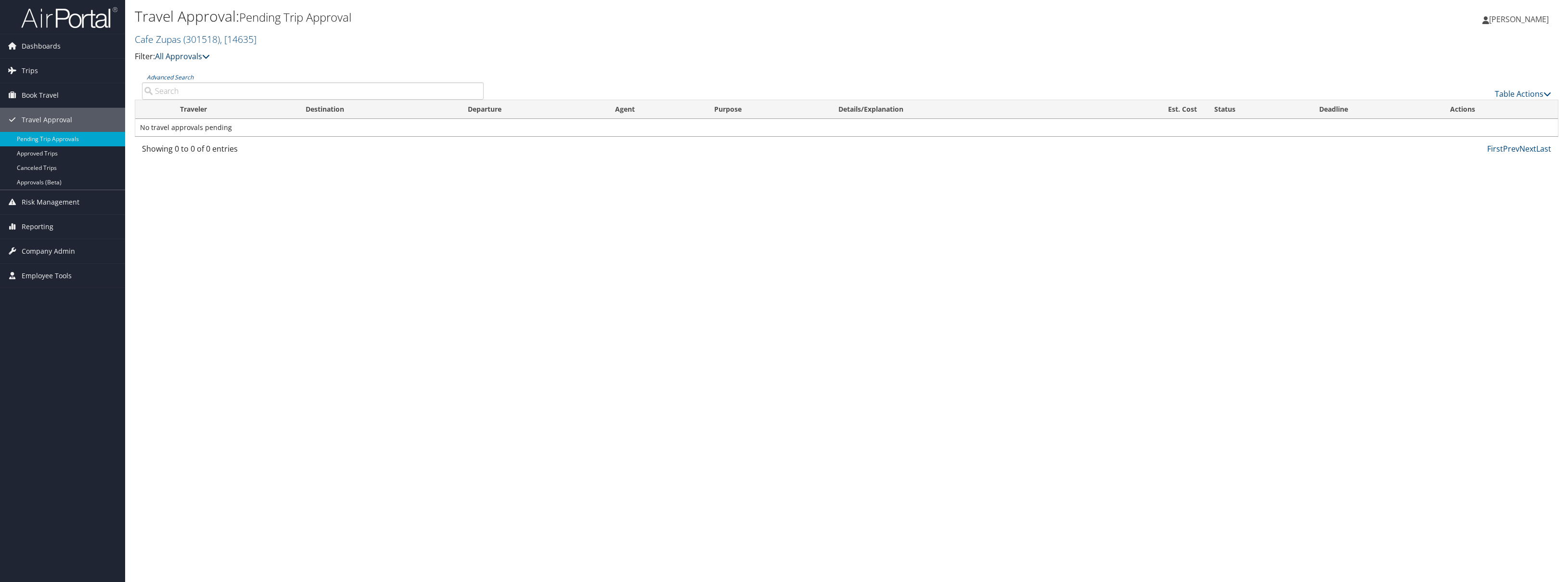
click at [184, 55] on link "All Approvals" at bounding box center [182, 56] width 55 height 10
click at [35, 204] on span "Risk Management" at bounding box center [51, 202] width 58 height 24
click at [34, 289] on span "Reporting" at bounding box center [37, 284] width 32 height 24
click at [54, 359] on span "Company Admin" at bounding box center [48, 352] width 53 height 24
